Goal: Use online tool/utility: Utilize a website feature to perform a specific function

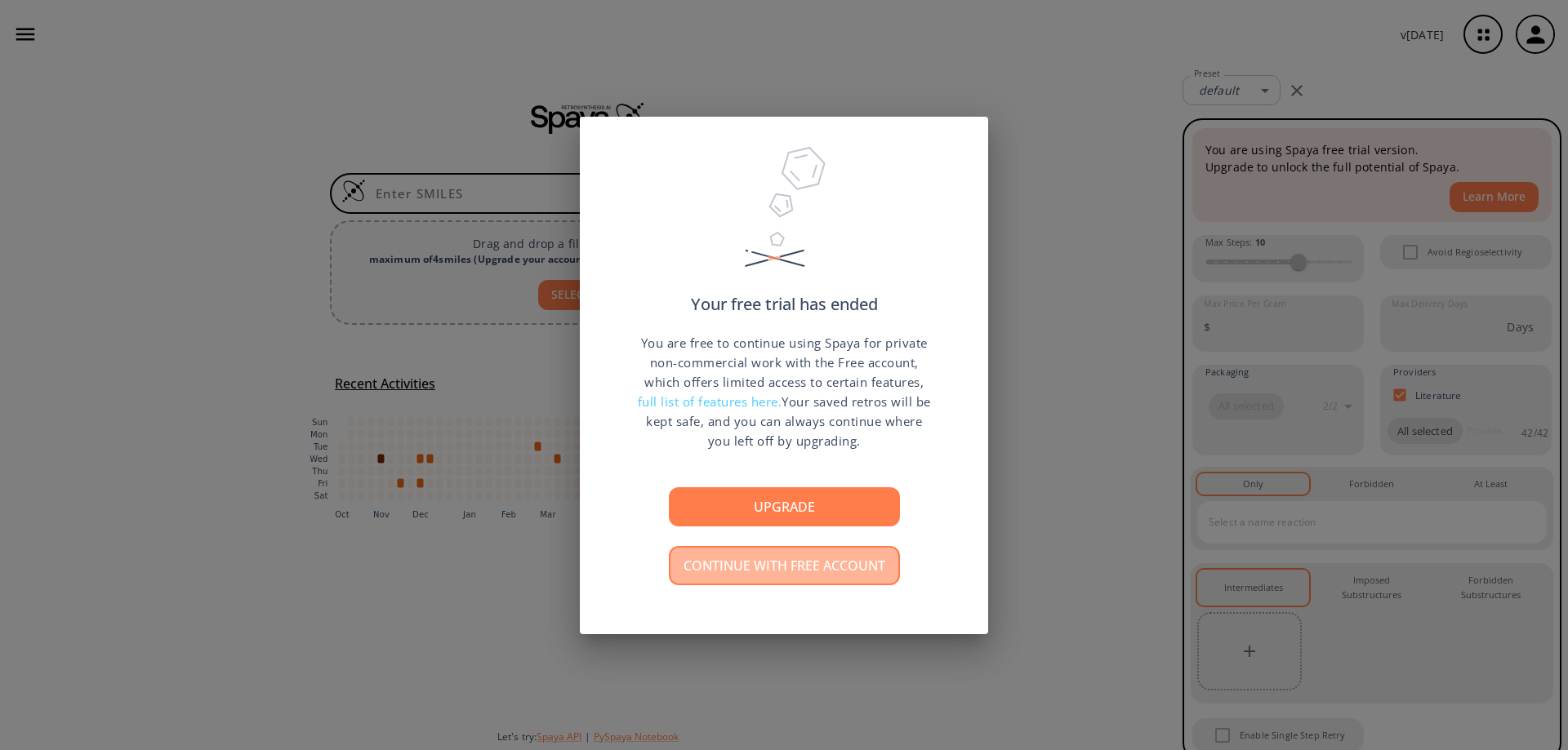
click at [774, 555] on button "Continue with free account" at bounding box center [784, 565] width 231 height 39
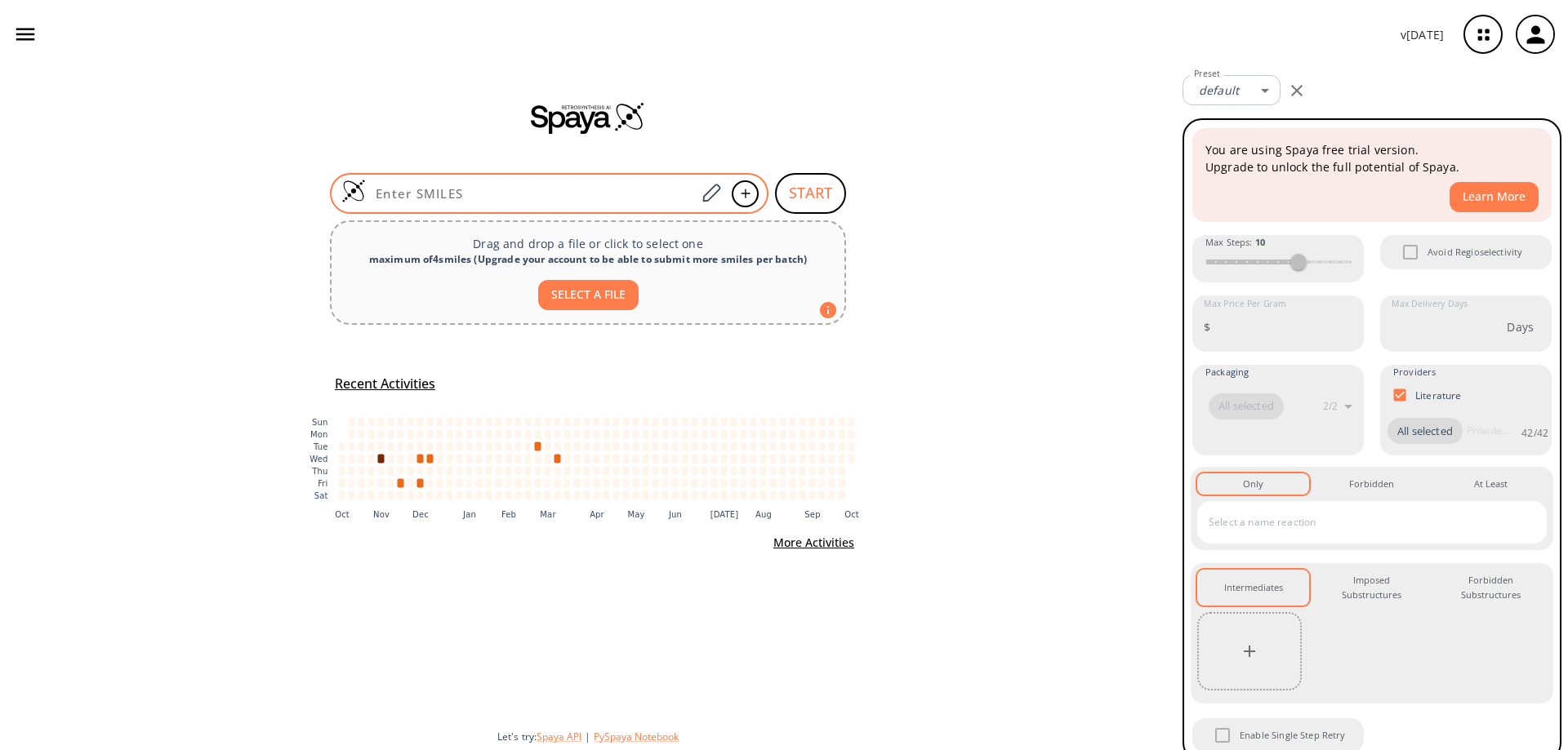
click at [513, 187] on input at bounding box center [530, 193] width 330 height 16
paste input "Nc1ncnc(Br)n1"
type input "Nc1ncnc(Br)n1"
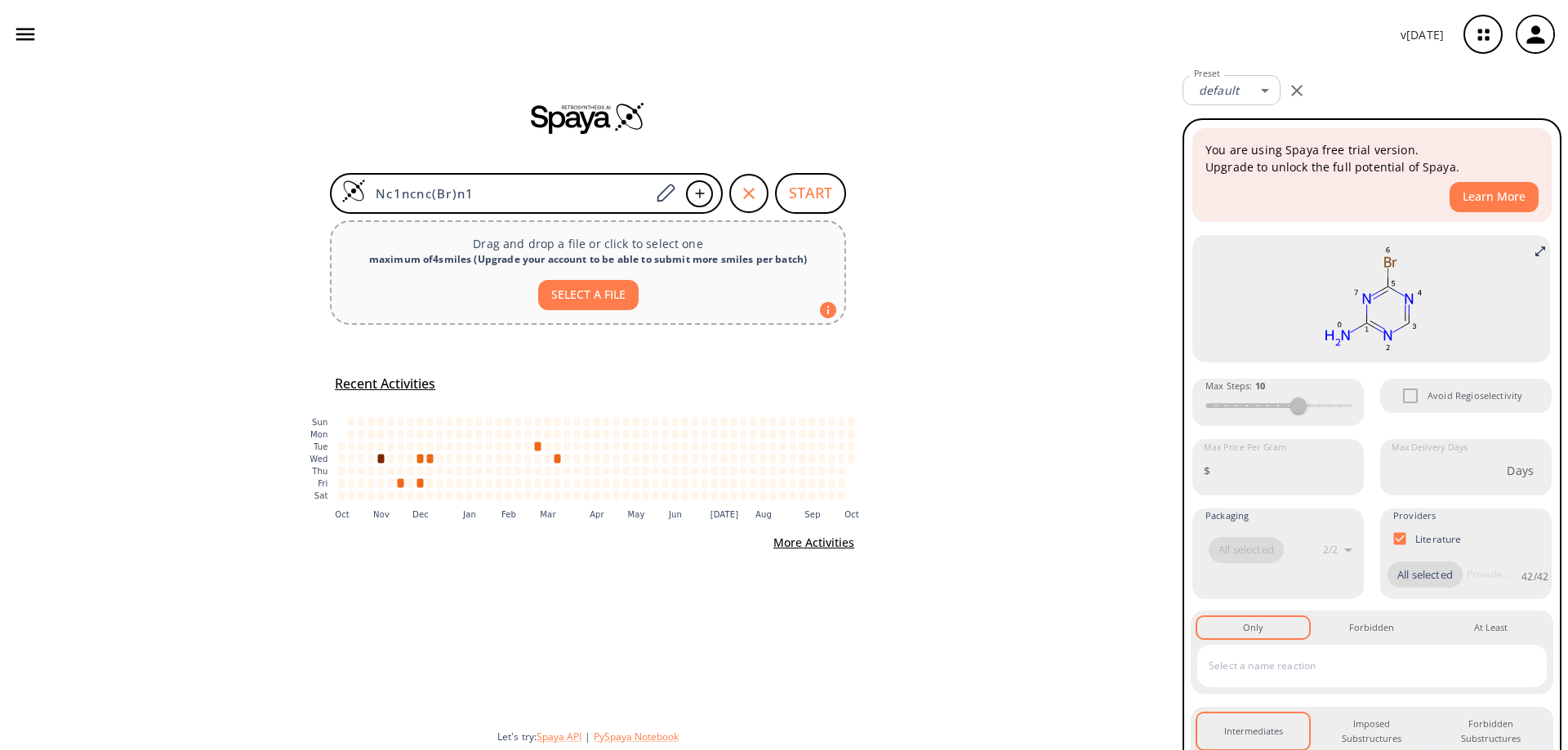
click at [846, 189] on div "Nc1ncnc(Br)n1 START" at bounding box center [588, 193] width 555 height 41
click at [805, 189] on button "START" at bounding box center [811, 193] width 71 height 41
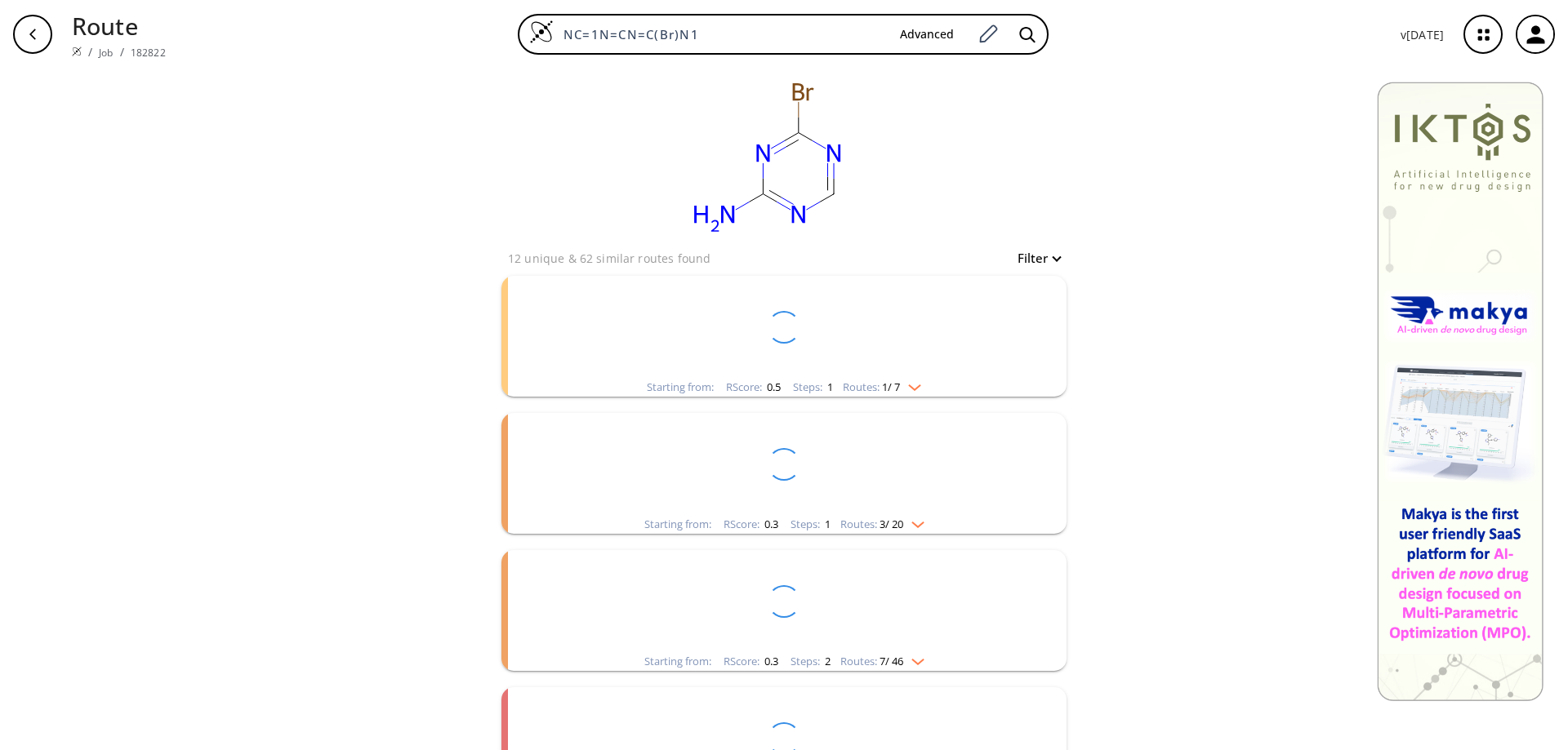
scroll to position [66, 0]
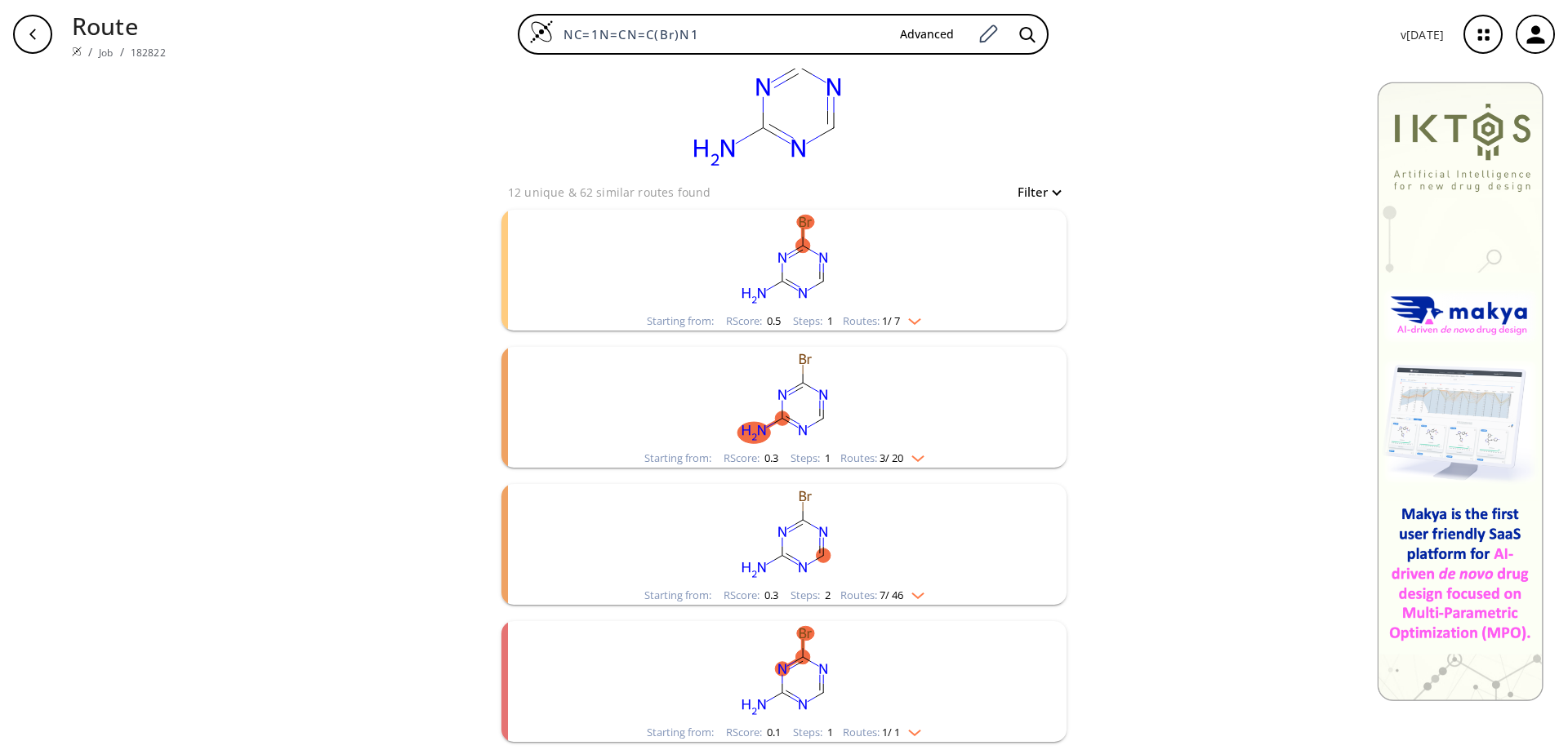
click at [916, 322] on img "clusters" at bounding box center [910, 319] width 21 height 13
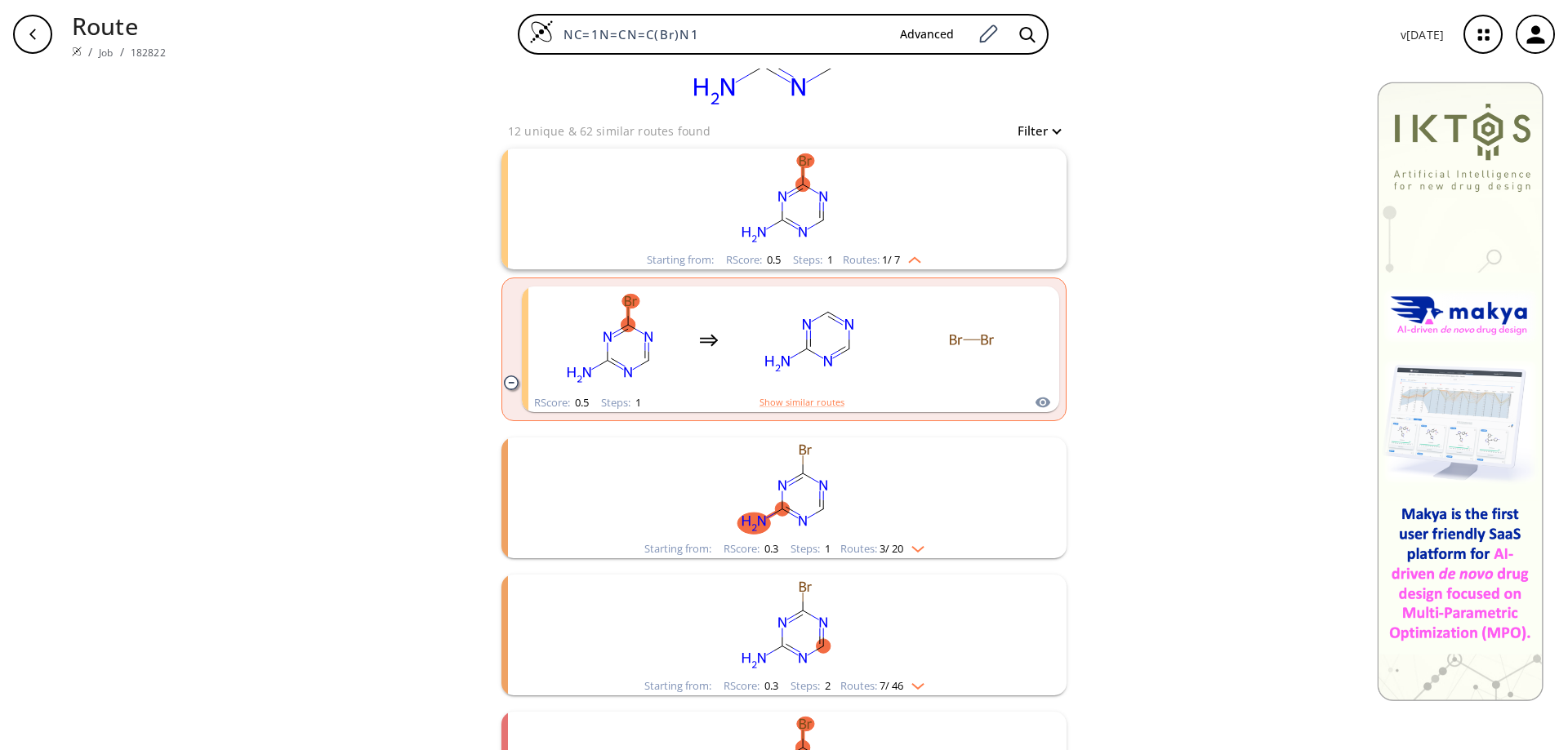
scroll to position [218, 0]
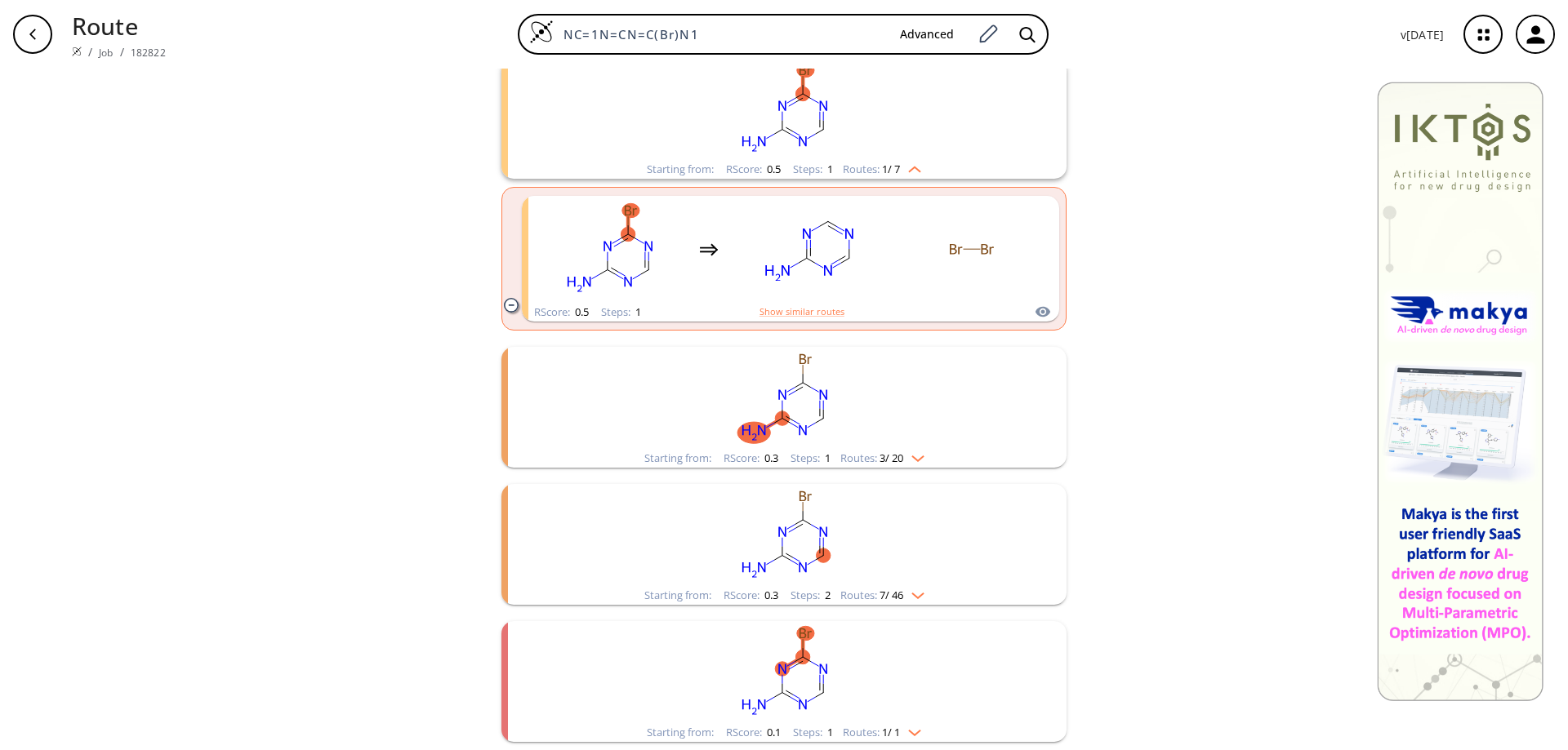
click at [917, 457] on img "clusters" at bounding box center [914, 455] width 21 height 13
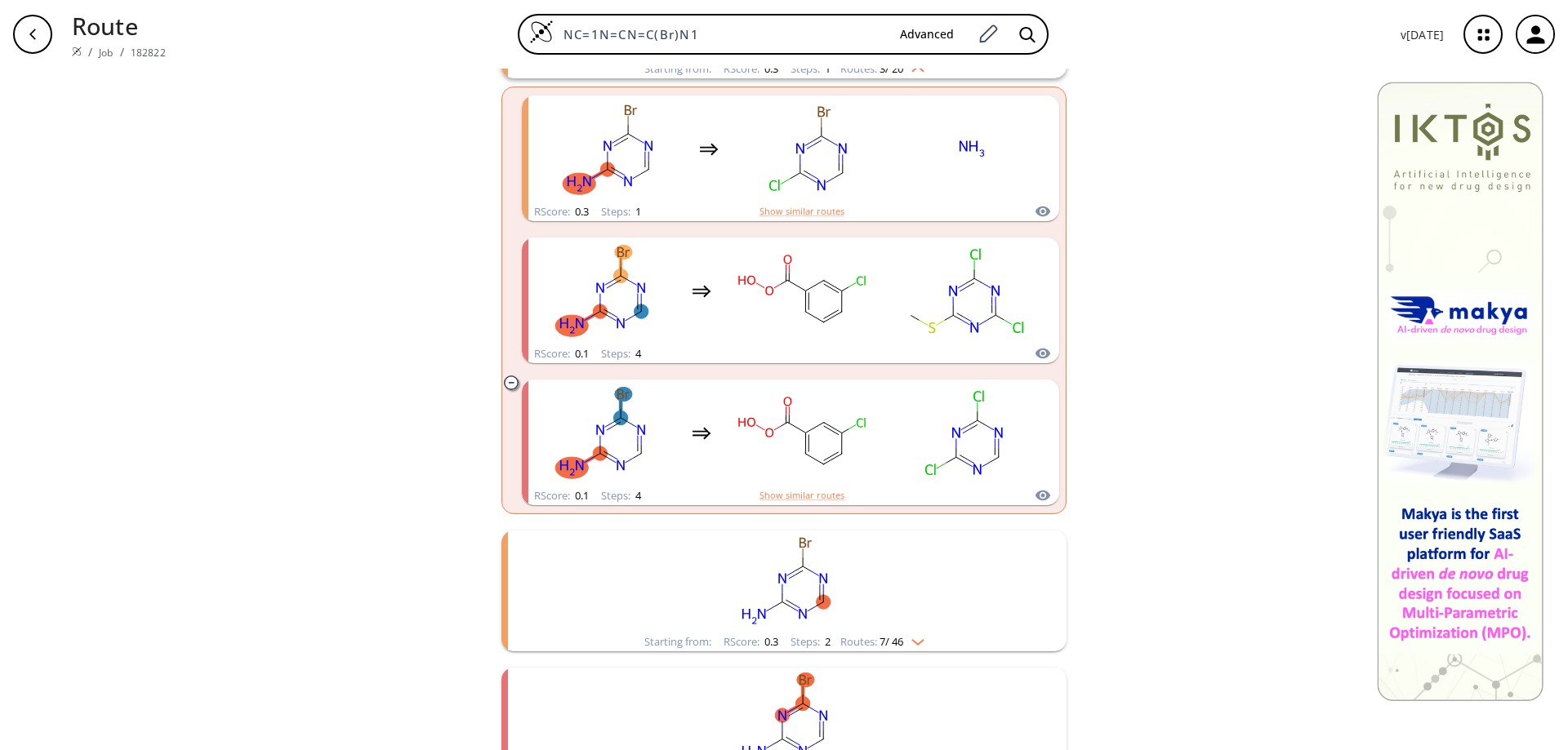
scroll to position [653, 0]
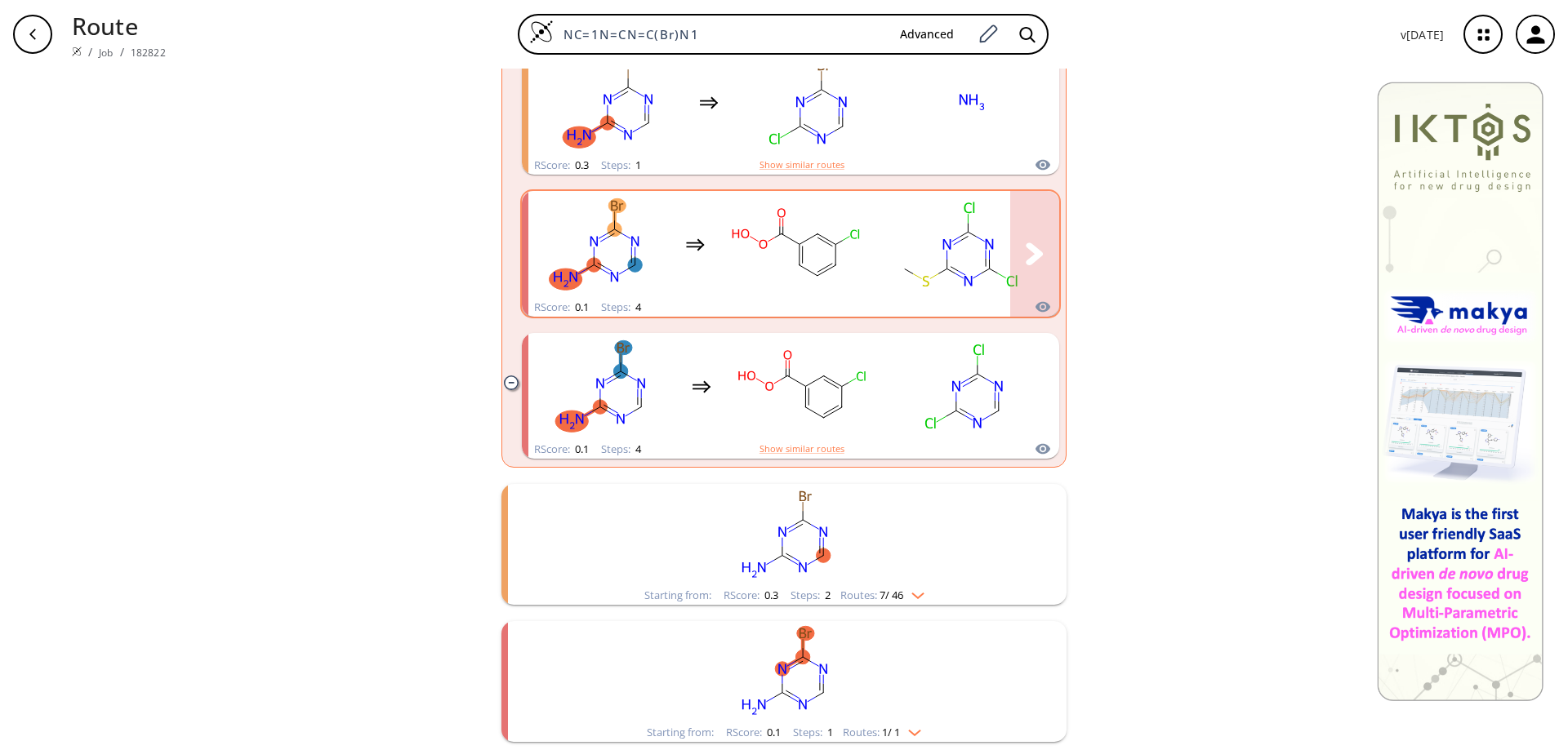
click at [1039, 229] on button "clusters" at bounding box center [1034, 254] width 49 height 125
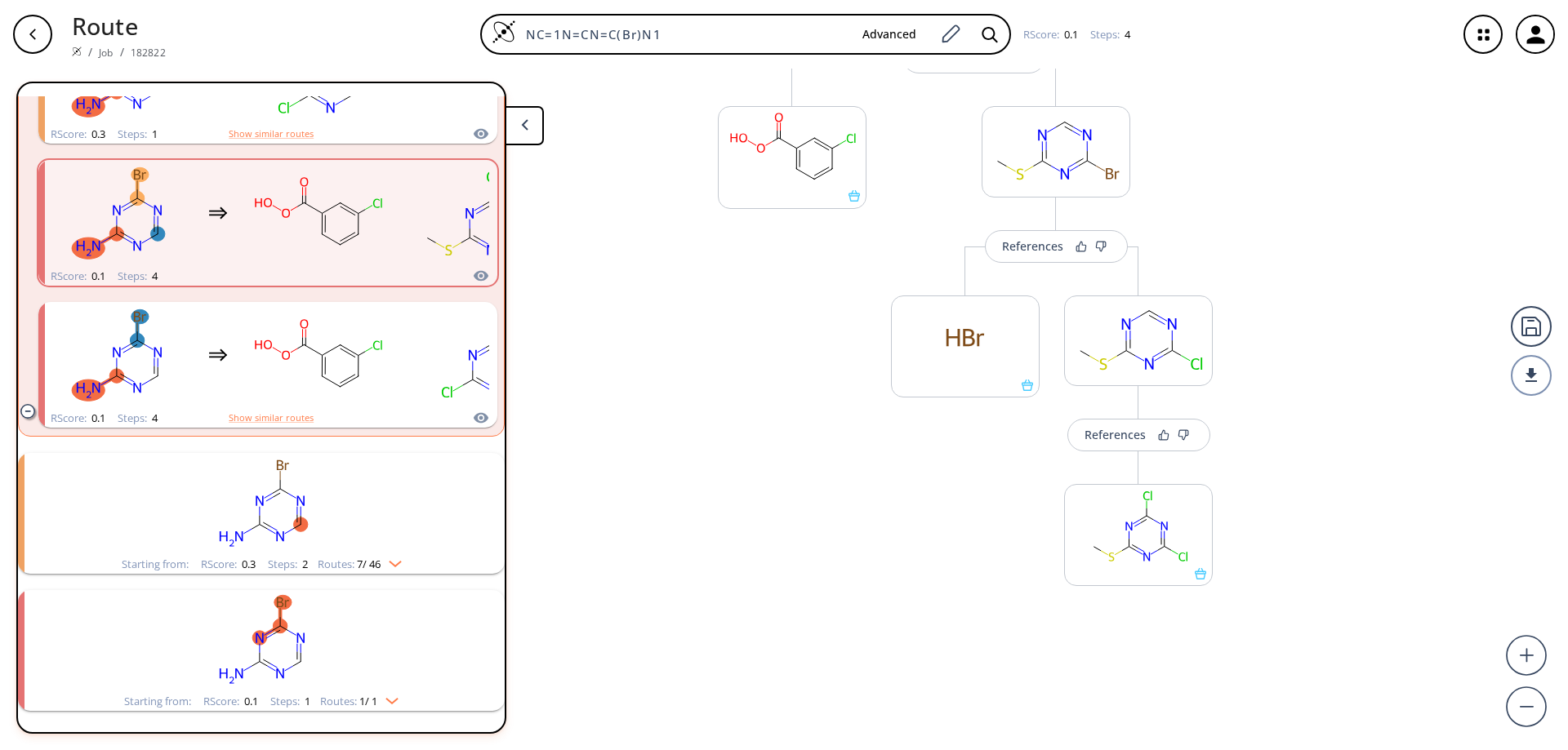
scroll to position [420, 0]
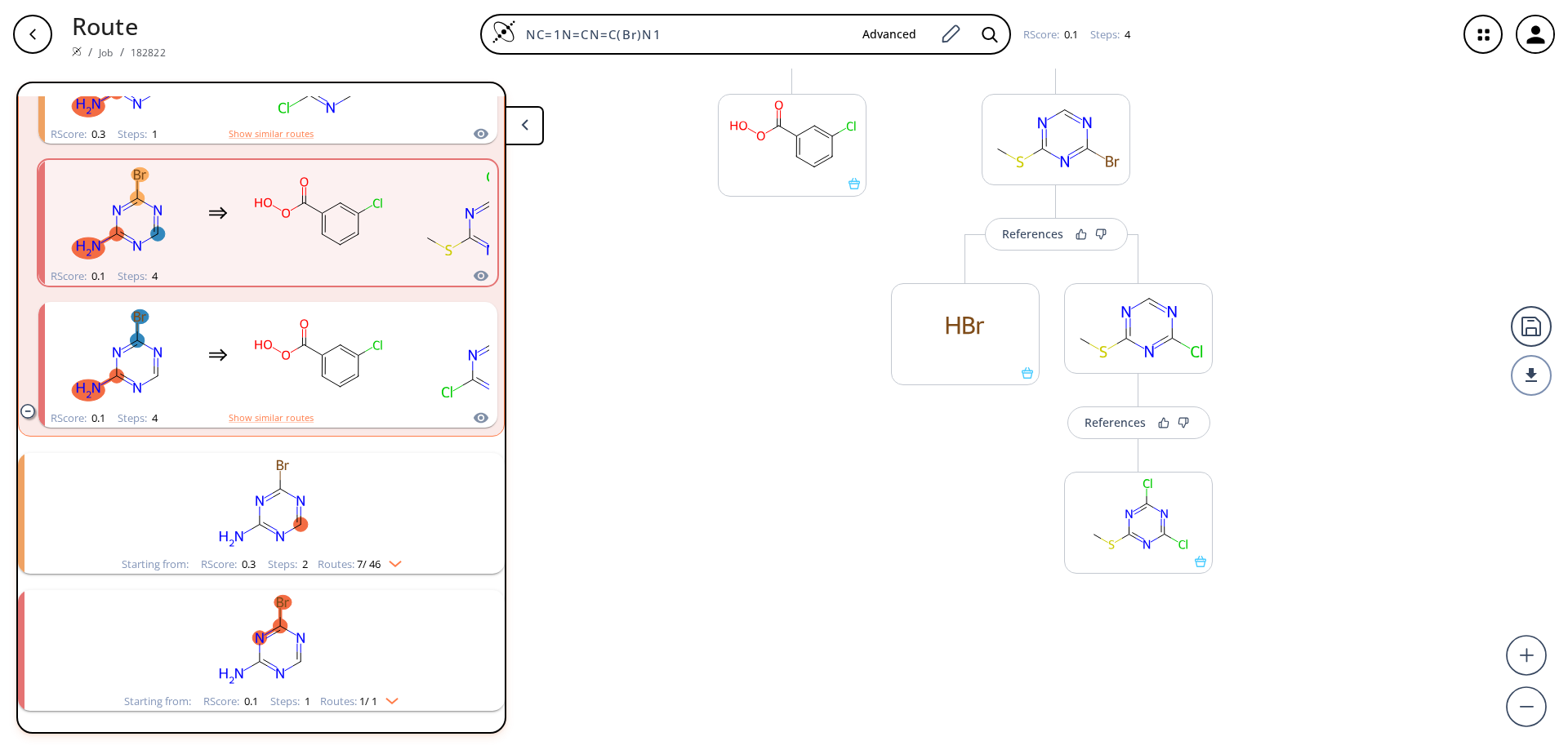
click at [40, 30] on div "button" at bounding box center [33, 33] width 39 height 39
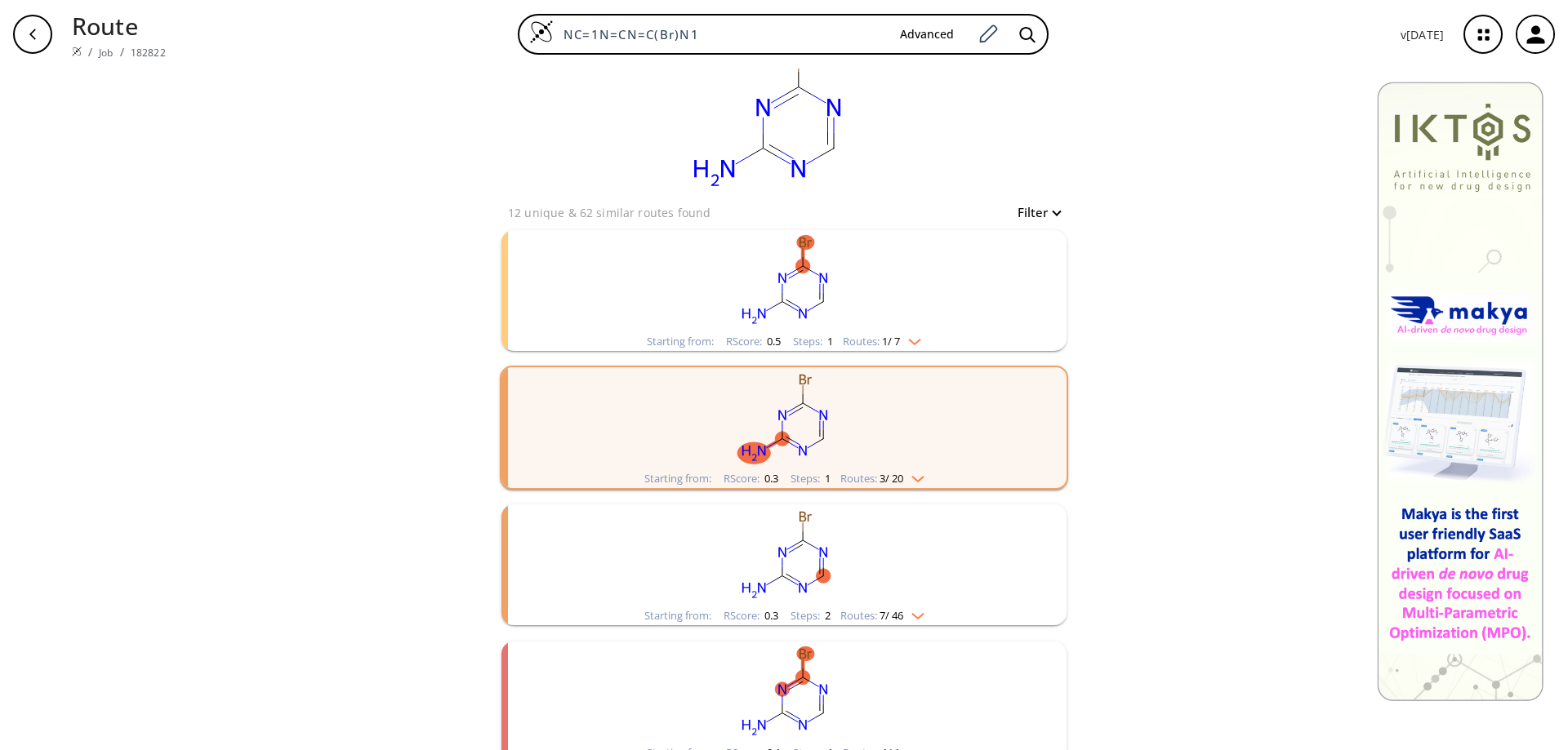
scroll to position [66, 0]
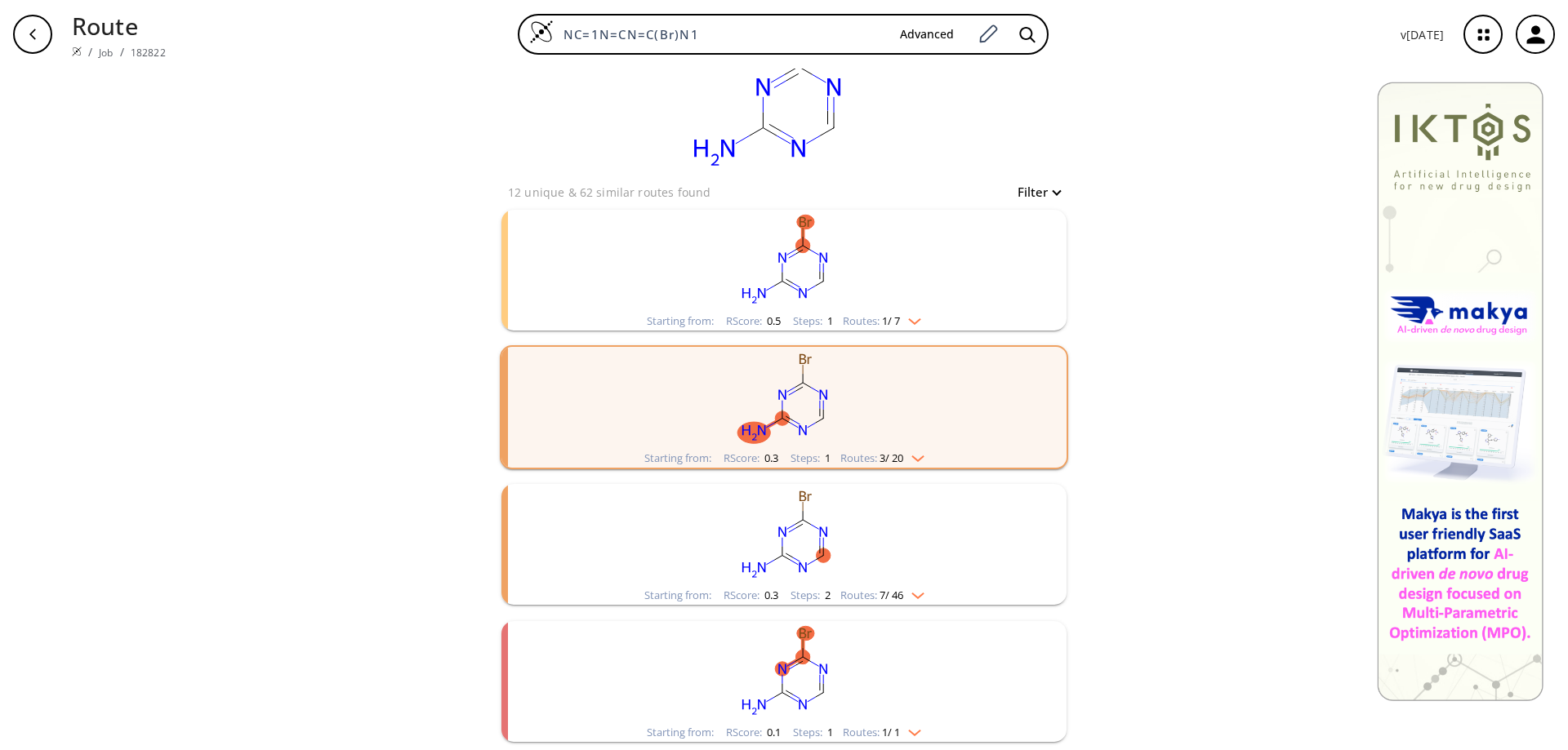
click at [926, 598] on div "Starting from: RScore : 0.3 Steps : 2 Routes: 7 / 46" at bounding box center [784, 596] width 304 height 19
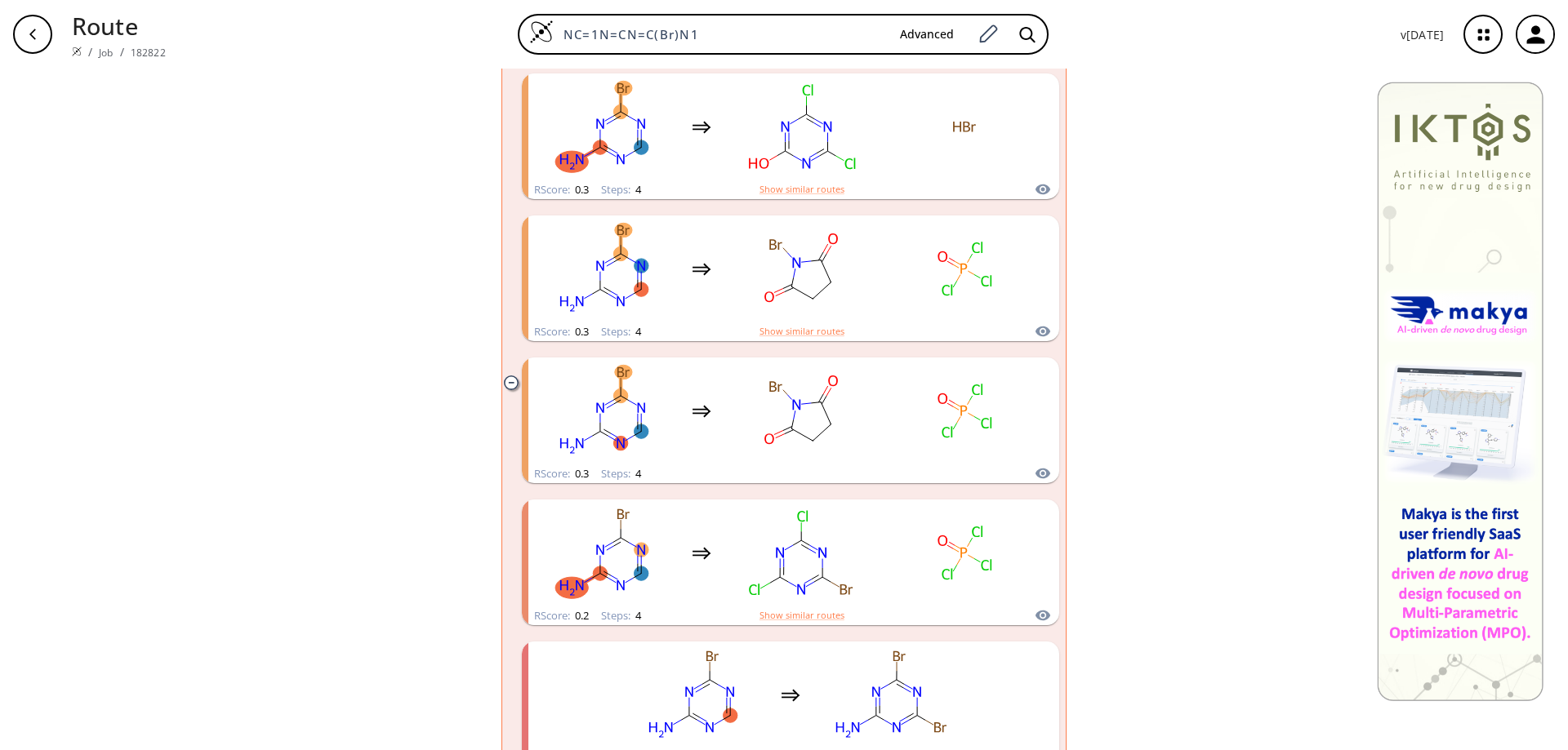
scroll to position [801, 0]
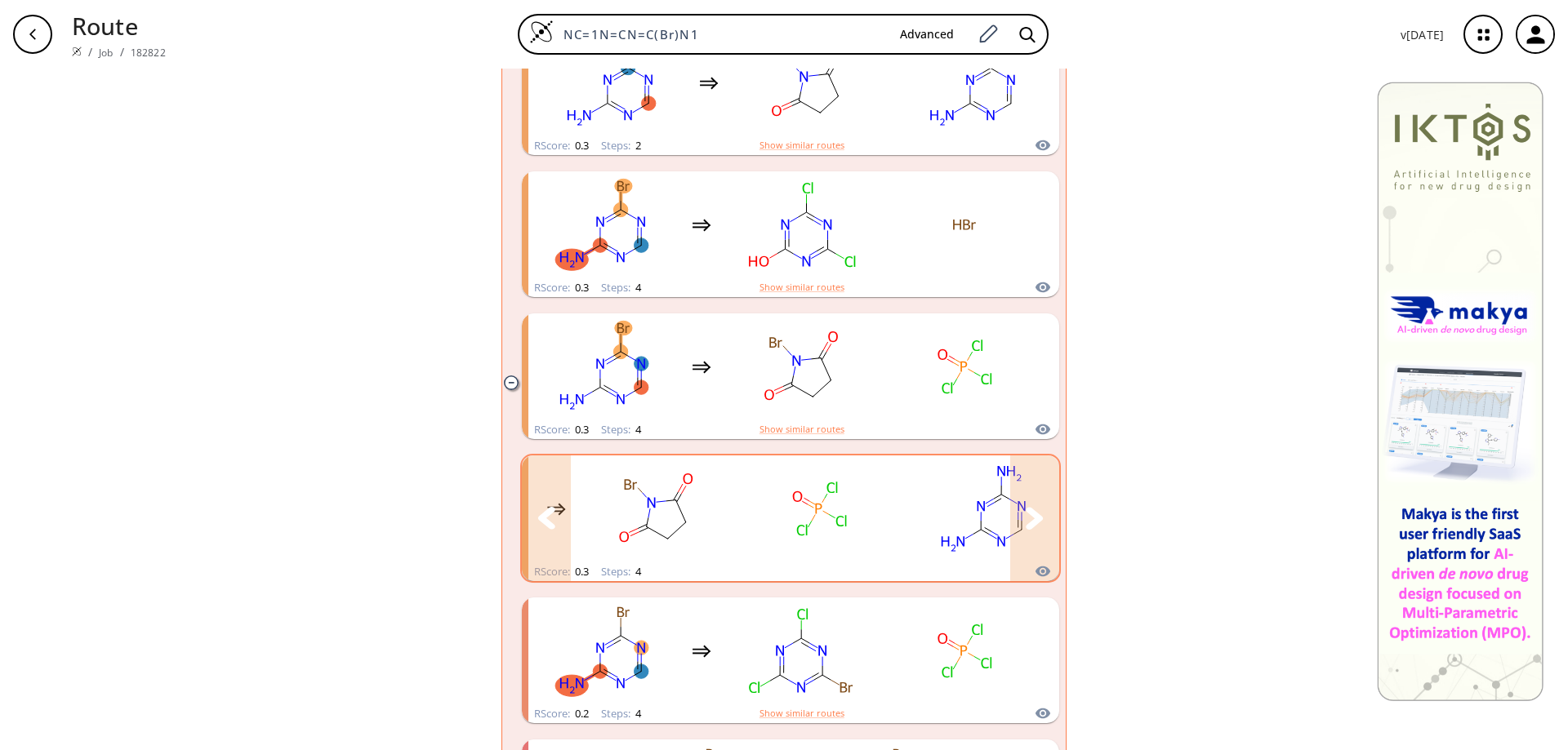
click at [1027, 525] on icon "clusters" at bounding box center [1035, 518] width 17 height 22
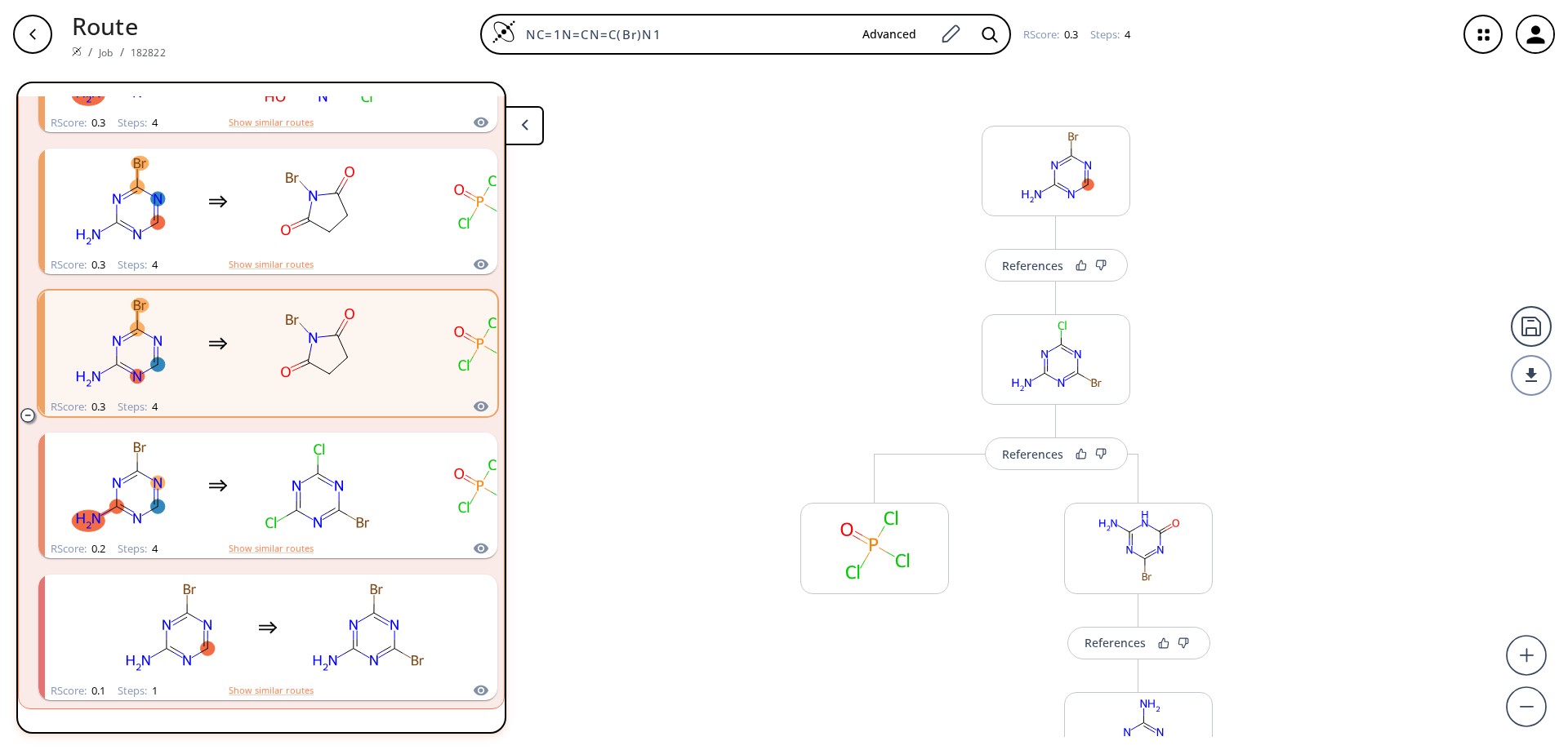
scroll to position [860, 0]
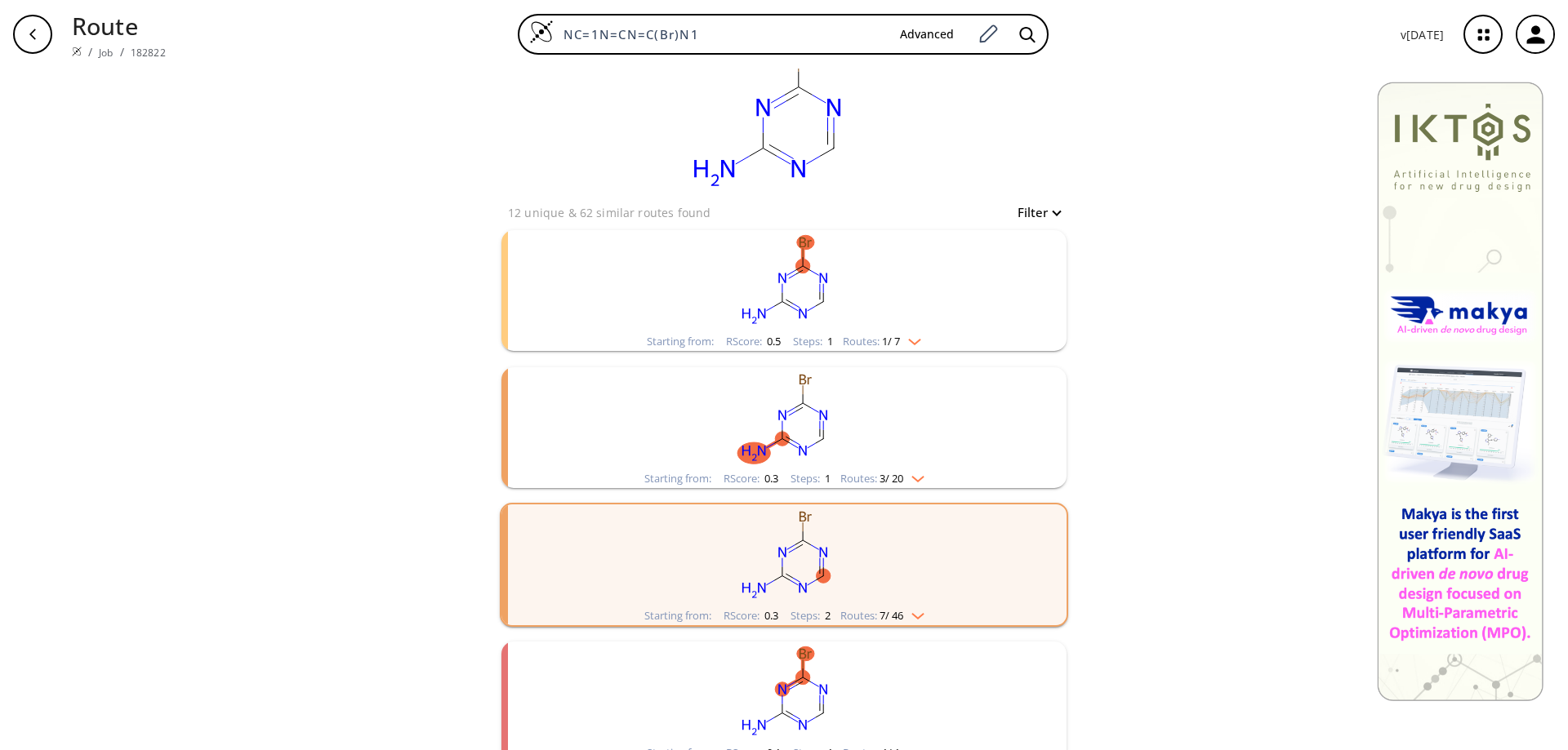
scroll to position [66, 0]
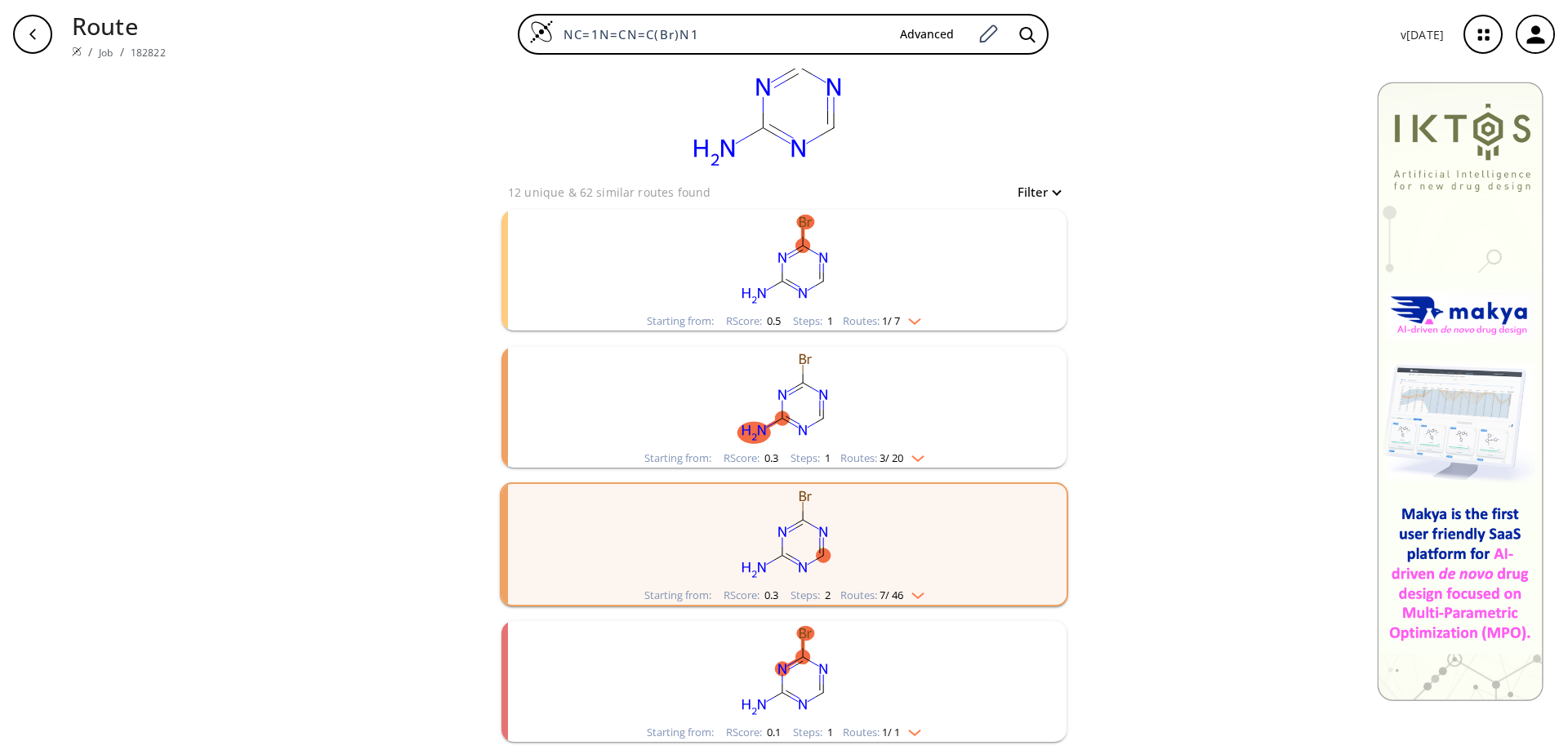
click at [912, 730] on img "clusters" at bounding box center [910, 730] width 21 height 13
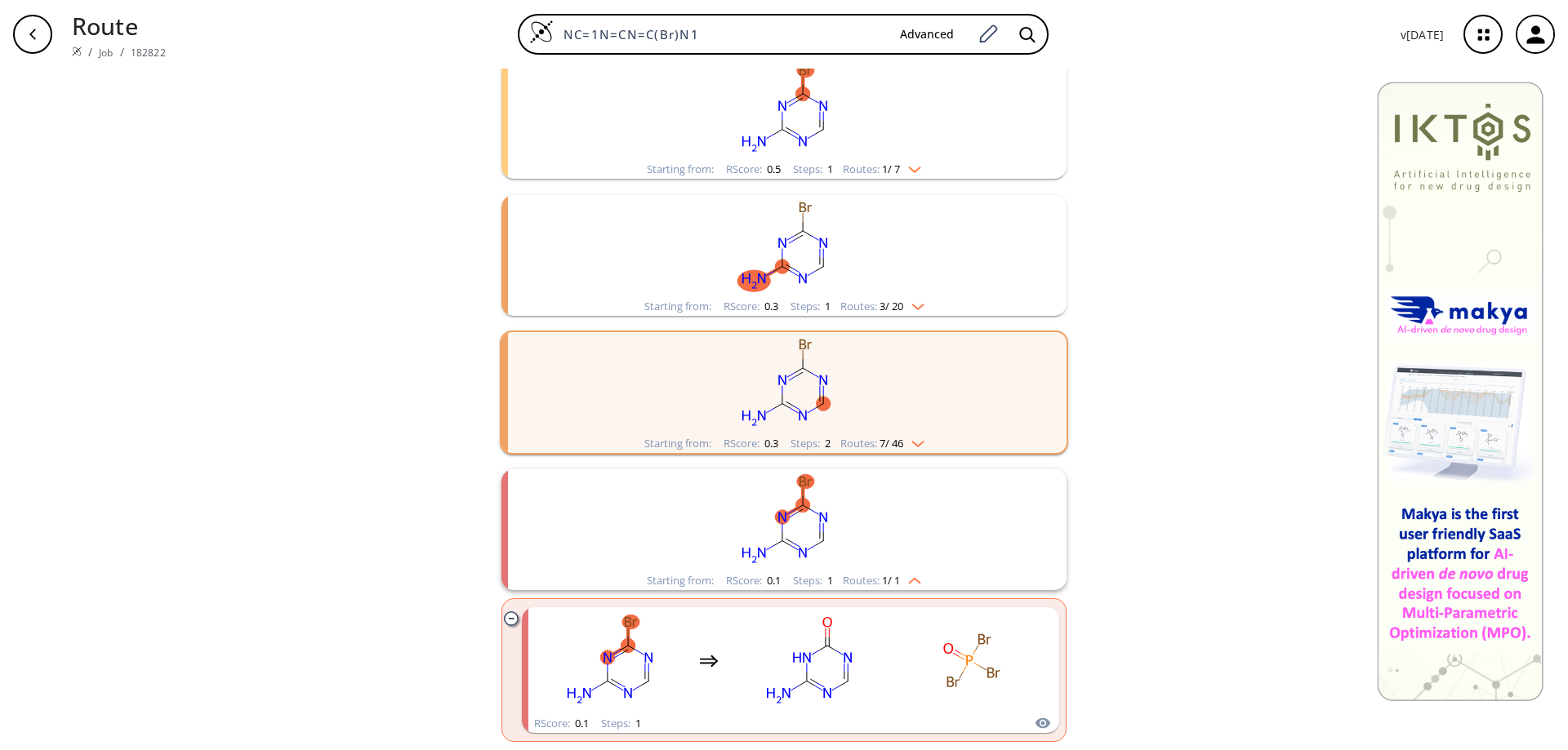
click at [224, 511] on div "clear 12 unique & 62 similar routes found Filter Starting from: RScore : 0.5 St…" at bounding box center [784, 300] width 1568 height 899
click at [843, 665] on ellipse "clusters" at bounding box center [848, 657] width 14 height 14
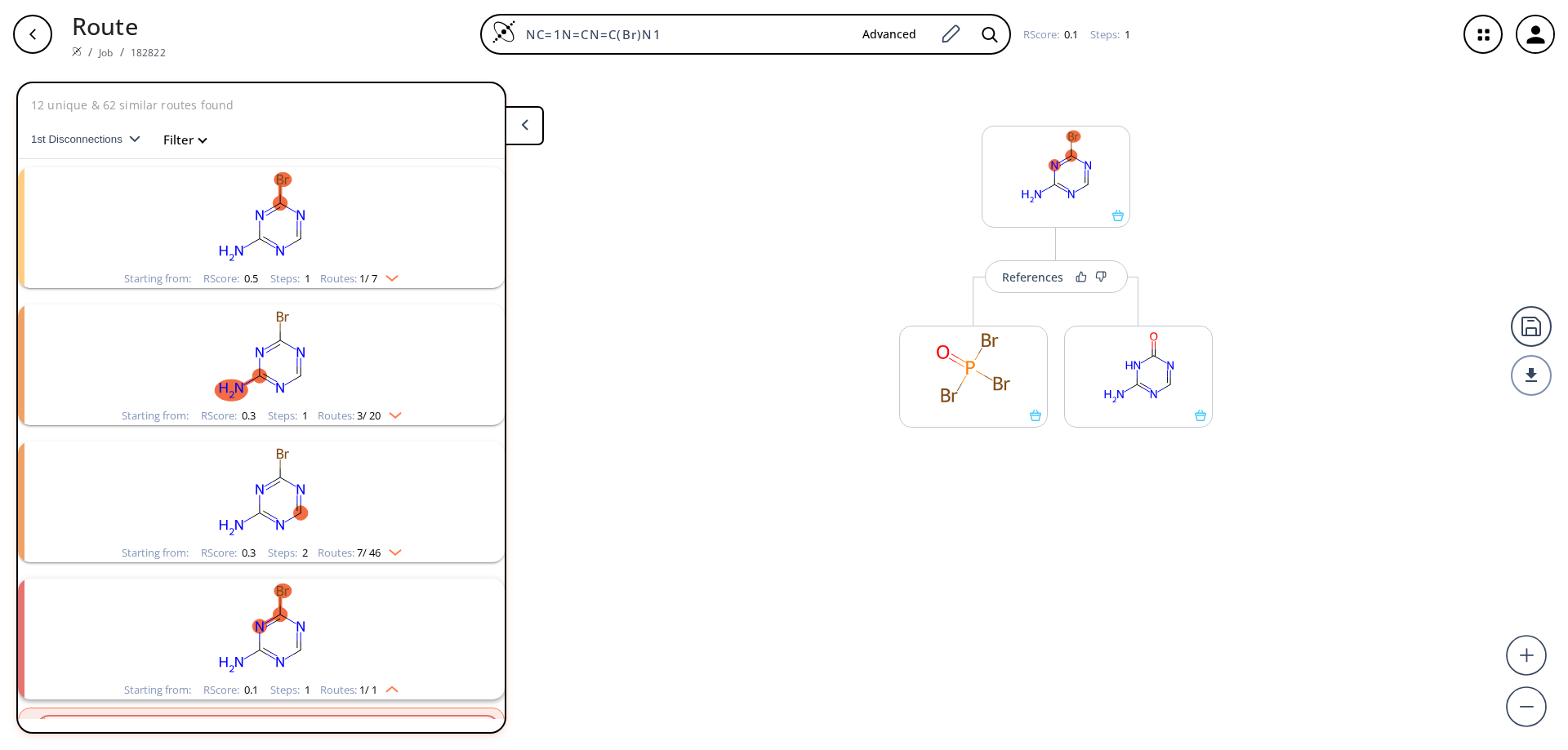
scroll to position [141, 0]
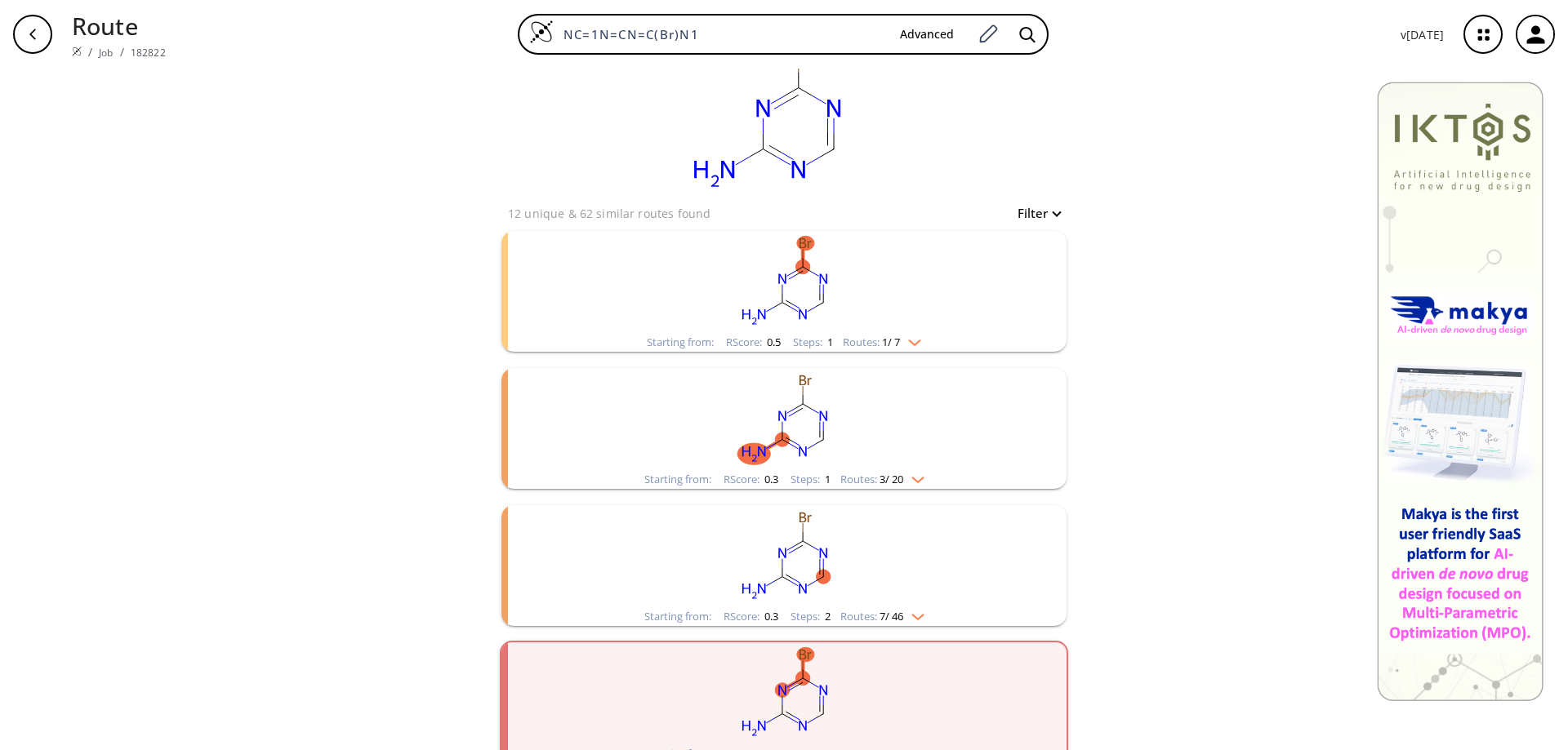
scroll to position [66, 0]
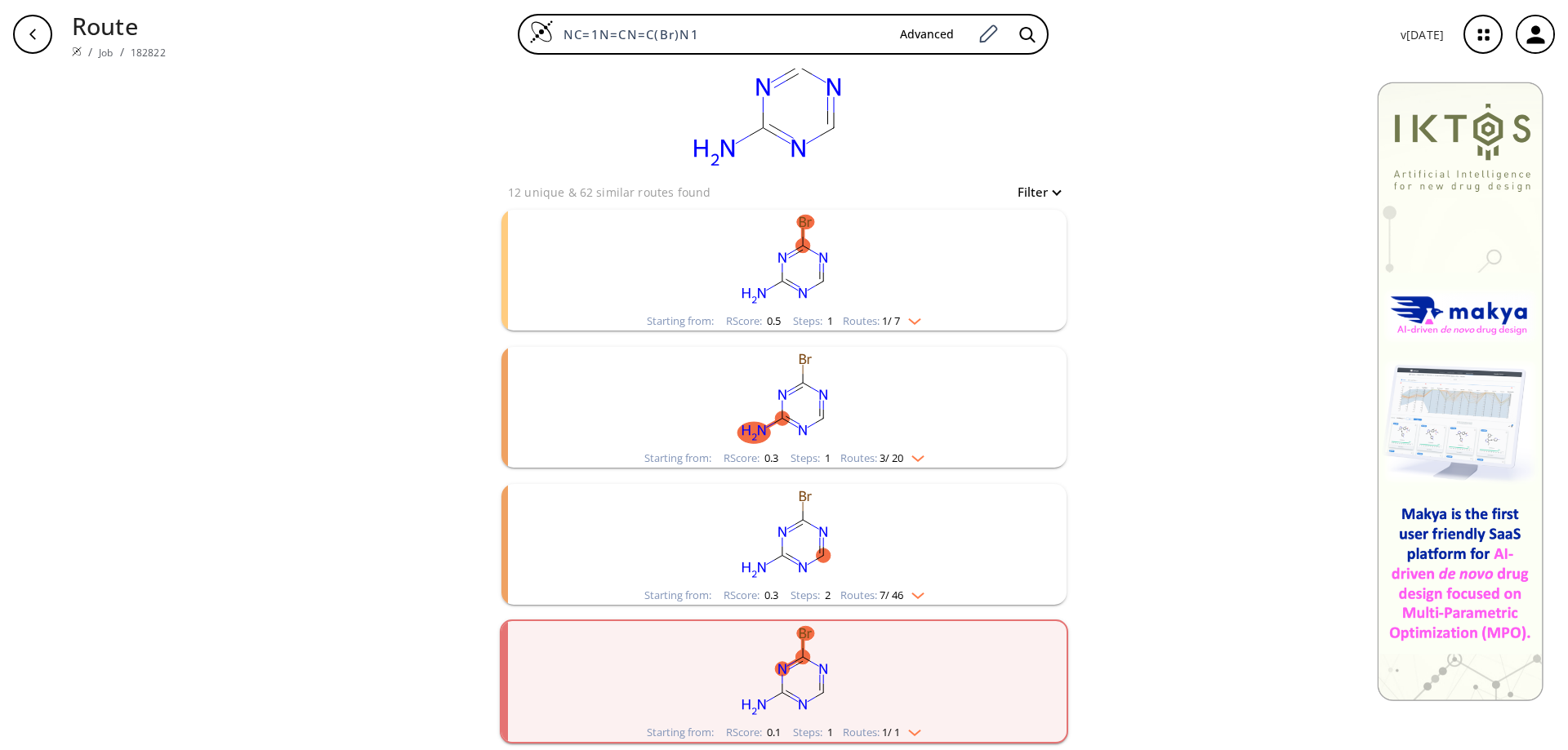
click at [42, 28] on div "button" at bounding box center [33, 33] width 39 height 39
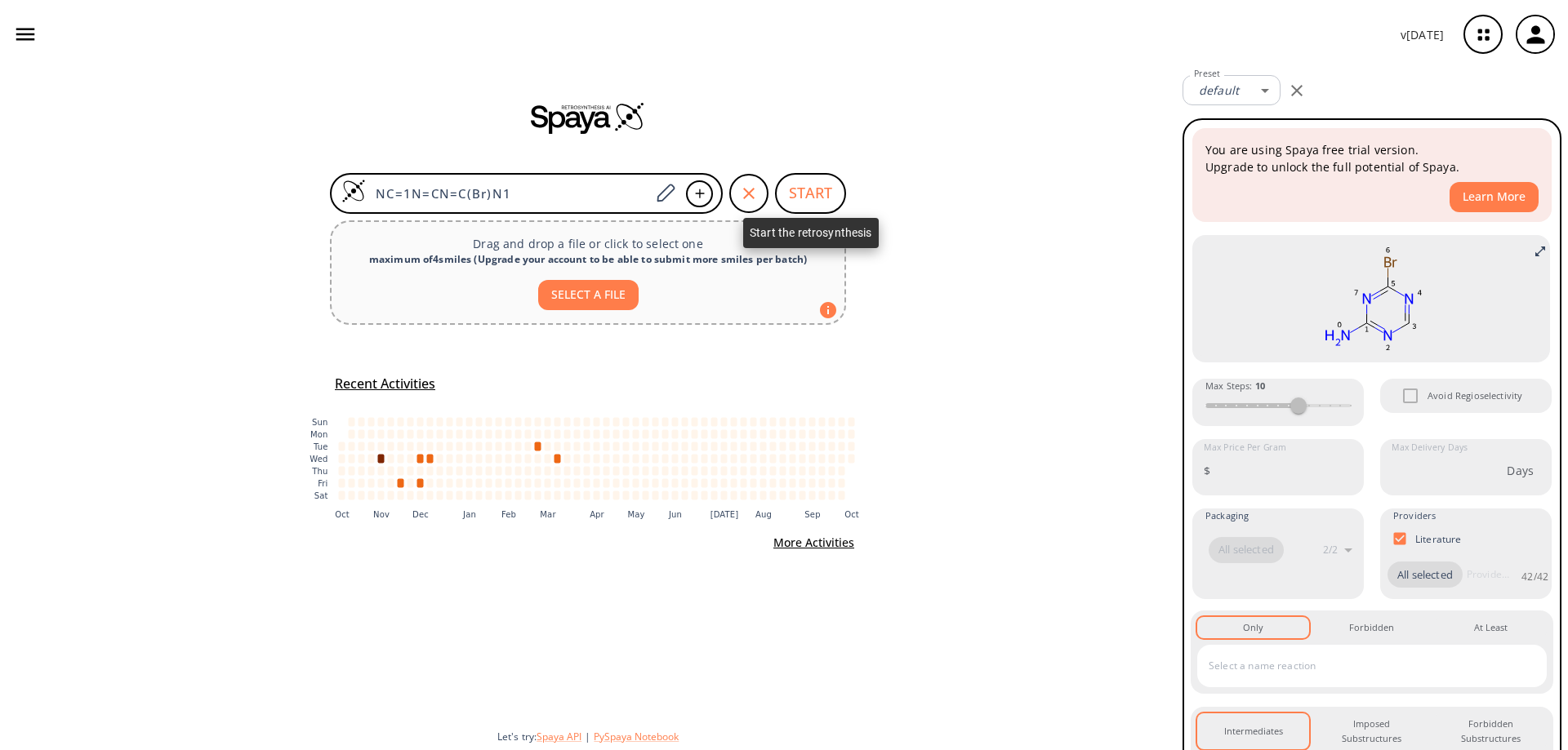
click at [828, 192] on button "START" at bounding box center [811, 193] width 71 height 41
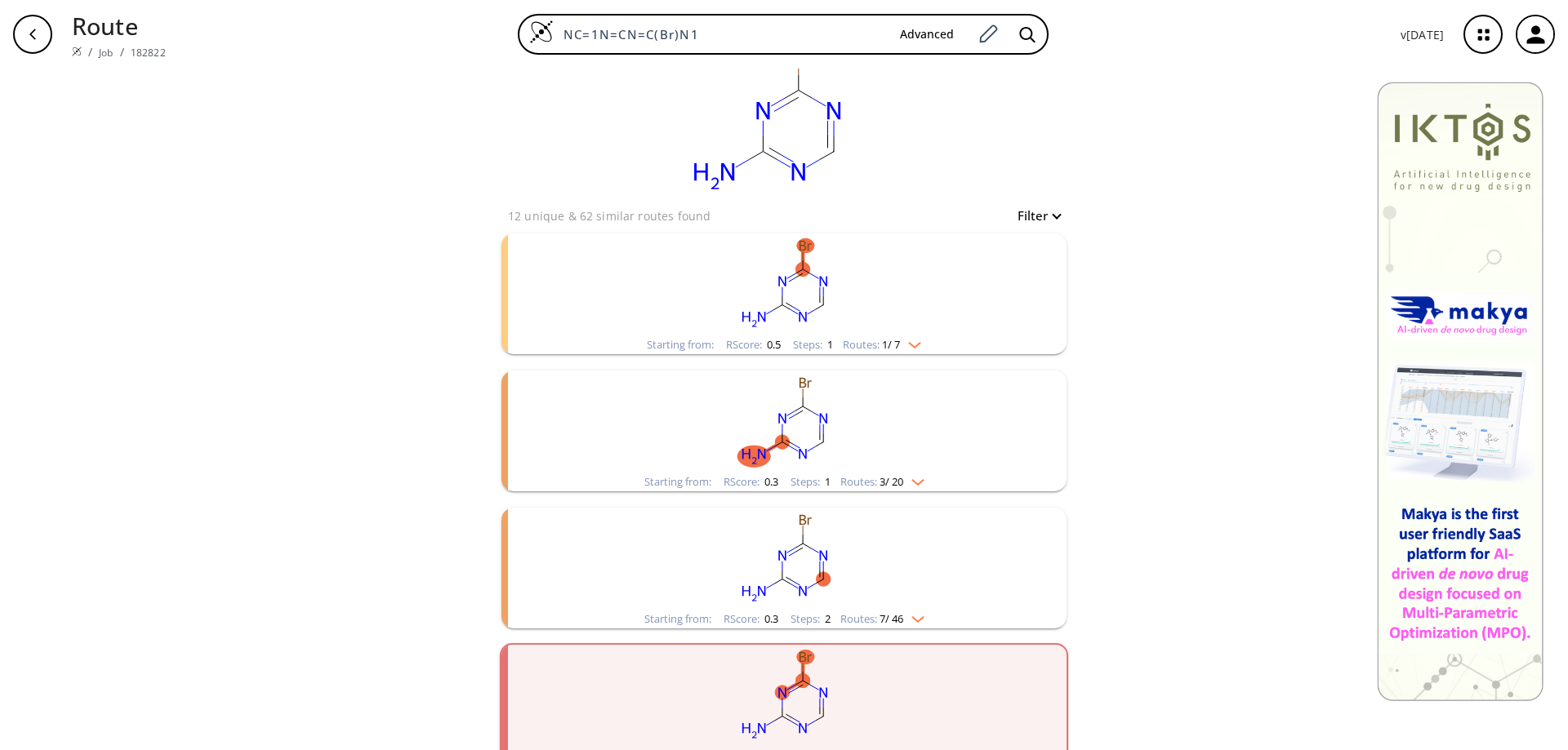
scroll to position [66, 0]
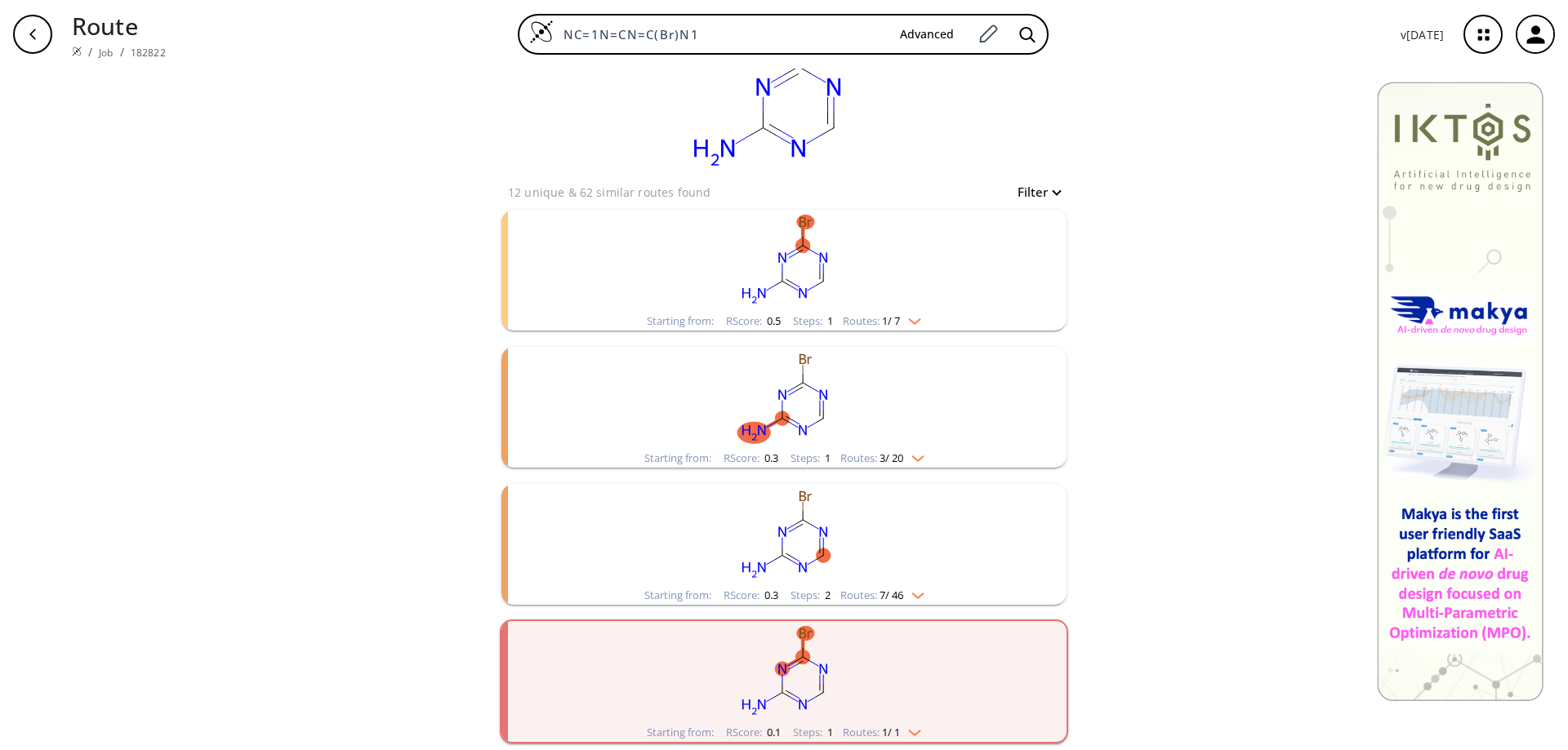
click at [924, 315] on div "Starting from: RScore : 0.5 Steps : 1 Routes: 1 / 7" at bounding box center [784, 321] width 299 height 19
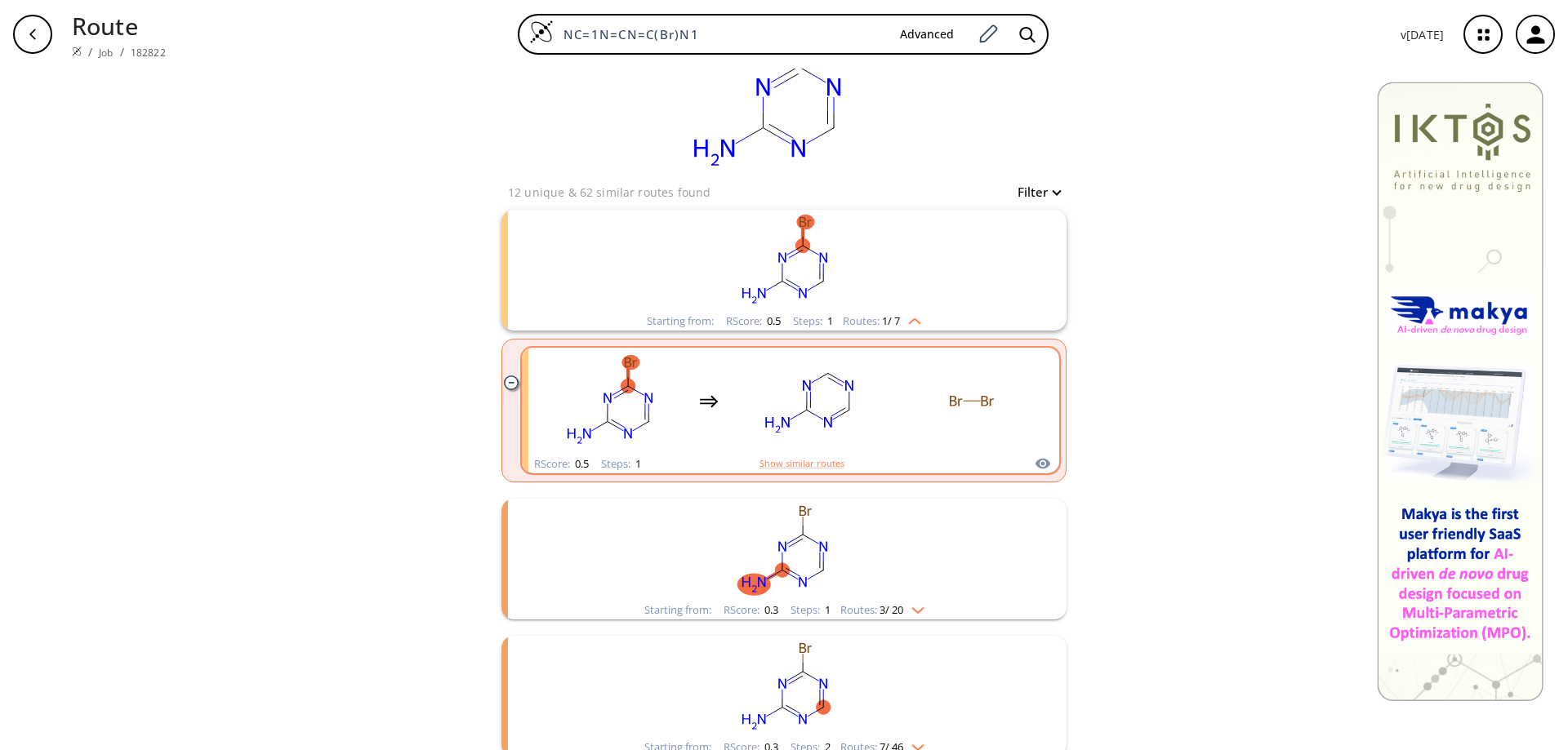
click at [830, 397] on rect "clusters" at bounding box center [809, 401] width 147 height 102
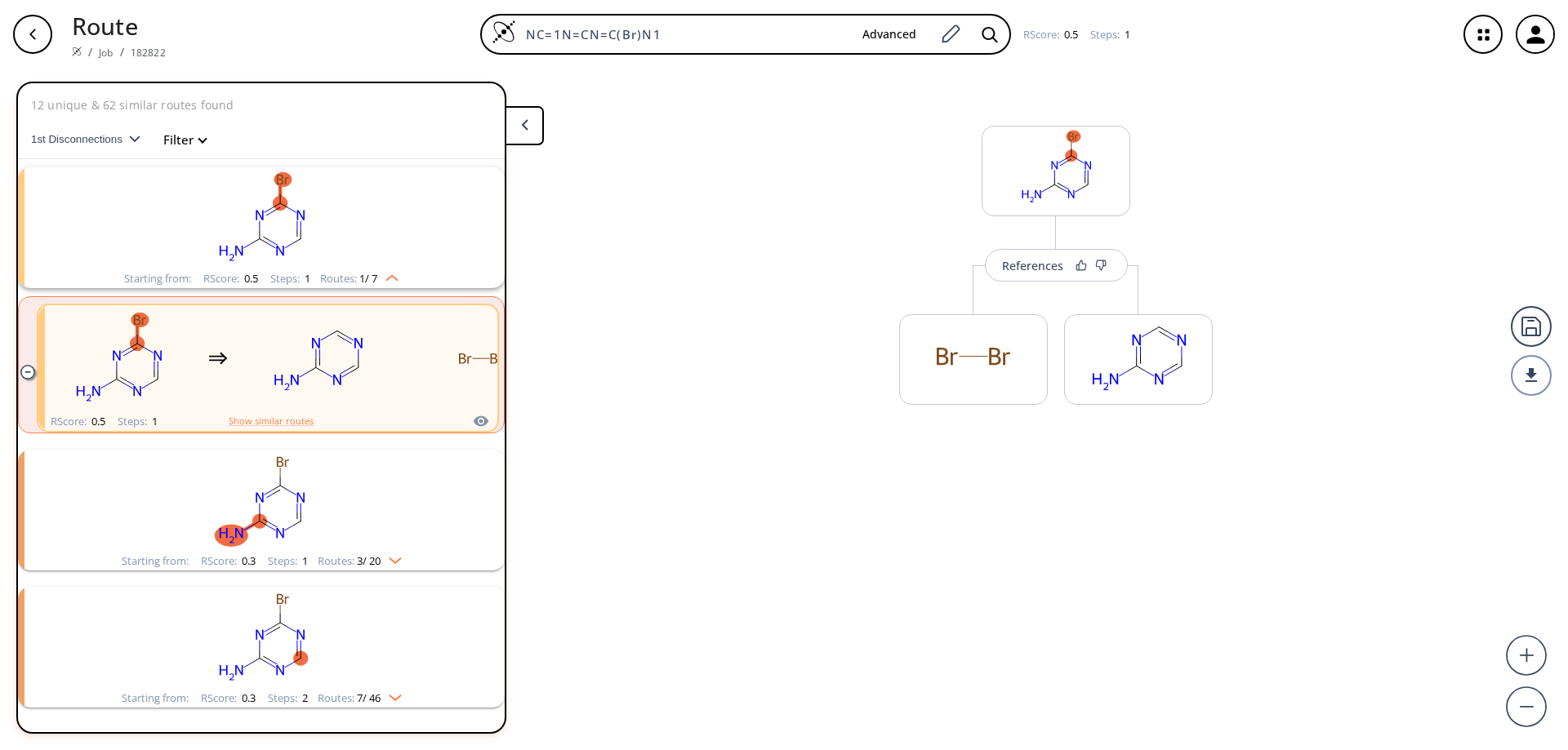
scroll to position [37, 0]
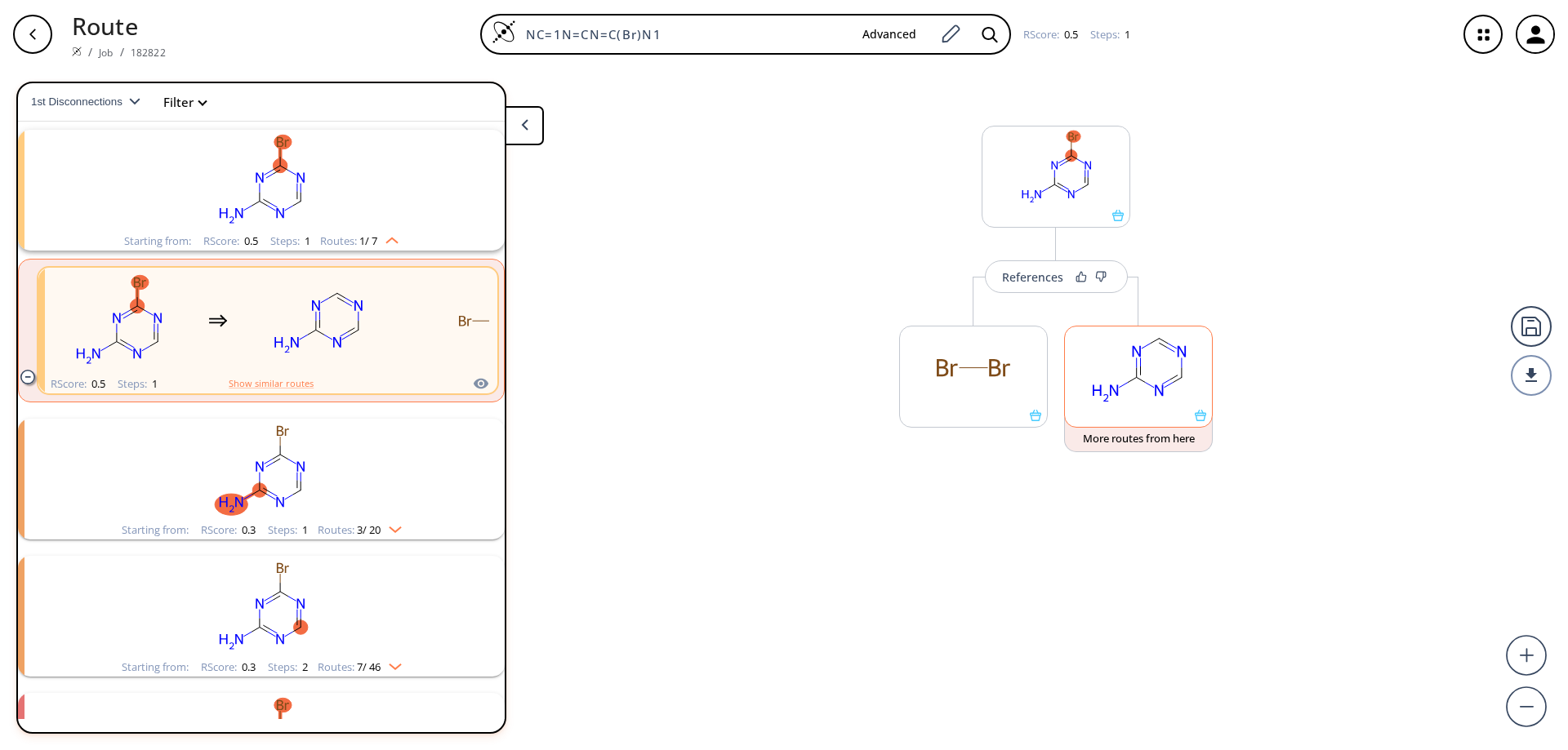
drag, startPoint x: 1158, startPoint y: 388, endPoint x: 1111, endPoint y: 404, distance: 49.6
click at [1111, 404] on ellipse at bounding box center [1106, 392] width 36 height 24
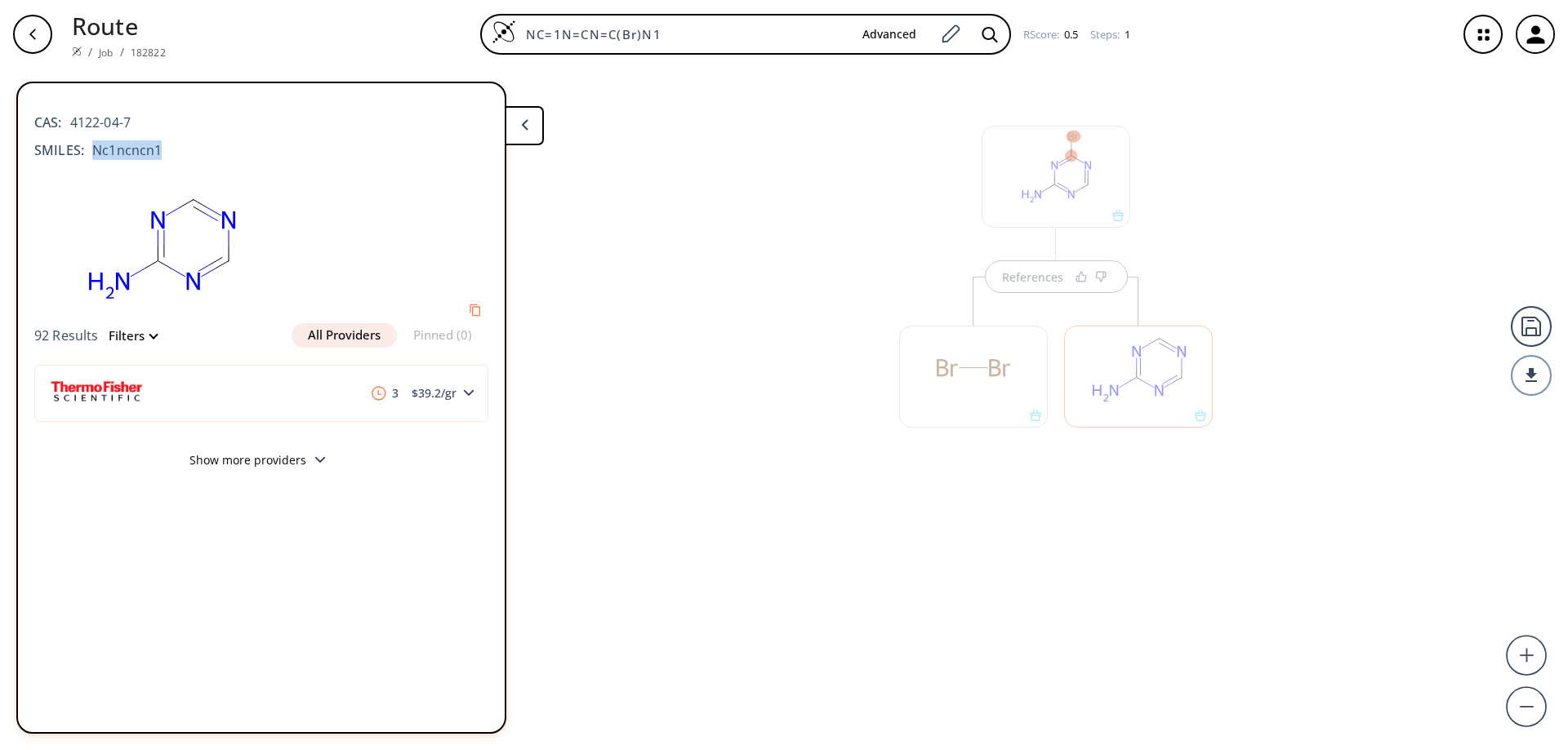
drag, startPoint x: 168, startPoint y: 146, endPoint x: 92, endPoint y: 150, distance: 76.1
click at [92, 150] on div "SMILES: Nc1ncncn1" at bounding box center [261, 150] width 454 height 19
copy span "Nc1ncncn1"
click at [159, 262] on ellipse at bounding box center [158, 260] width 25 height 25
click at [320, 461] on polygon at bounding box center [319, 460] width 11 height 7
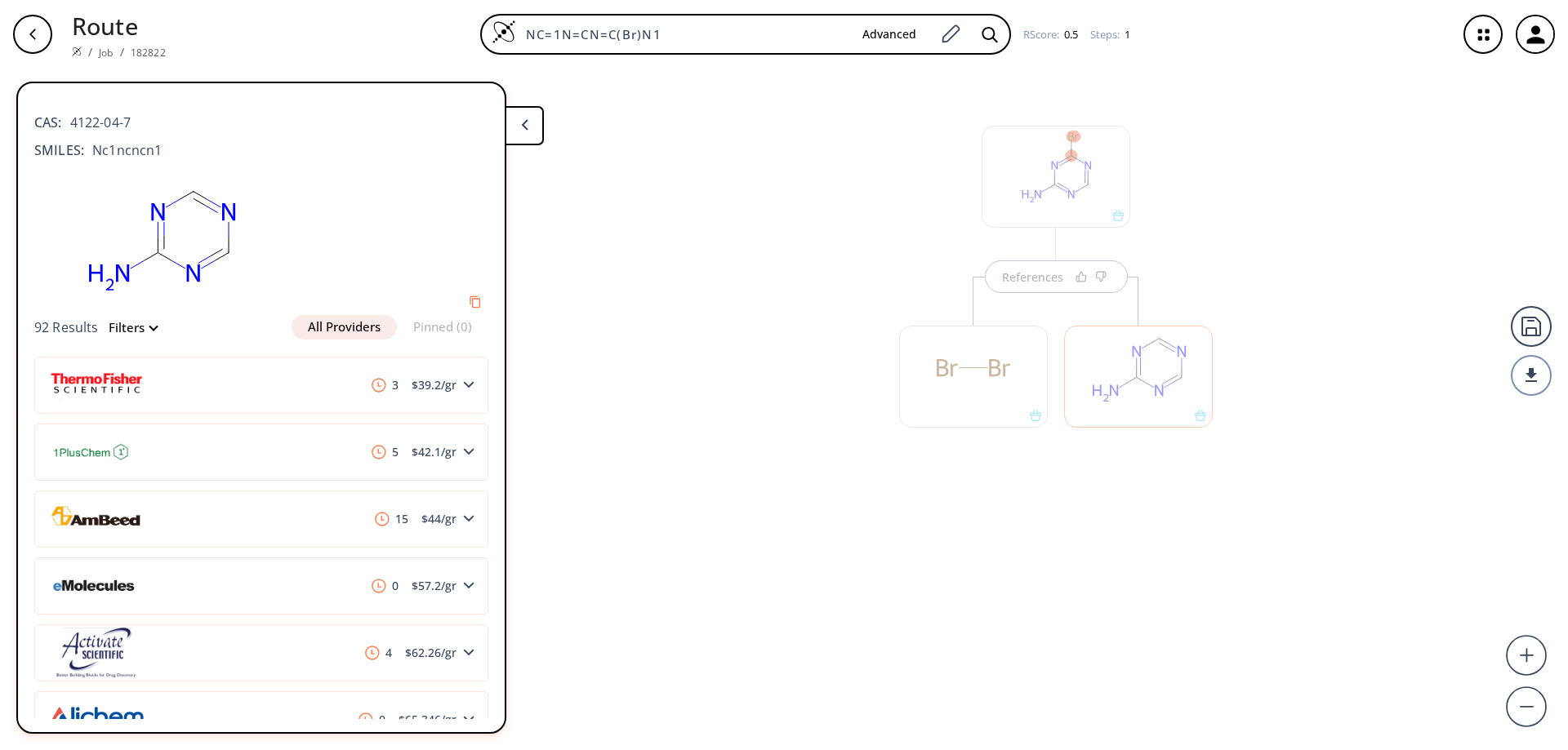
drag, startPoint x: 161, startPoint y: 236, endPoint x: 170, endPoint y: 173, distance: 63.6
click at [170, 173] on rect at bounding box center [161, 237] width 253 height 155
drag, startPoint x: 136, startPoint y: 123, endPoint x: 67, endPoint y: 114, distance: 69.6
click at [67, 114] on div "CAS: 4122-04-7" at bounding box center [261, 115] width 454 height 36
copy span "4122-04-7"
